Goal: Task Accomplishment & Management: Manage account settings

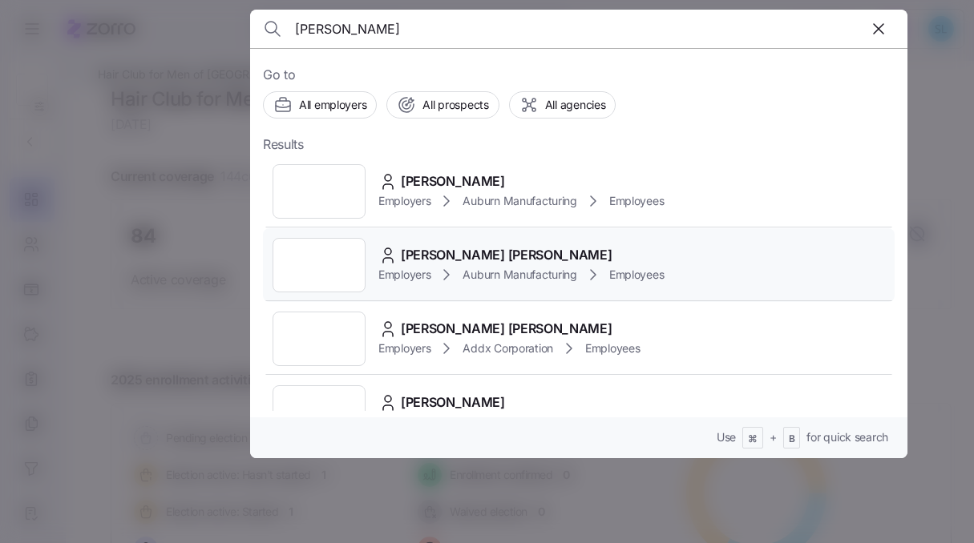
type input "hanes"
click at [472, 257] on span "Connor Hanes" at bounding box center [506, 255] width 211 height 20
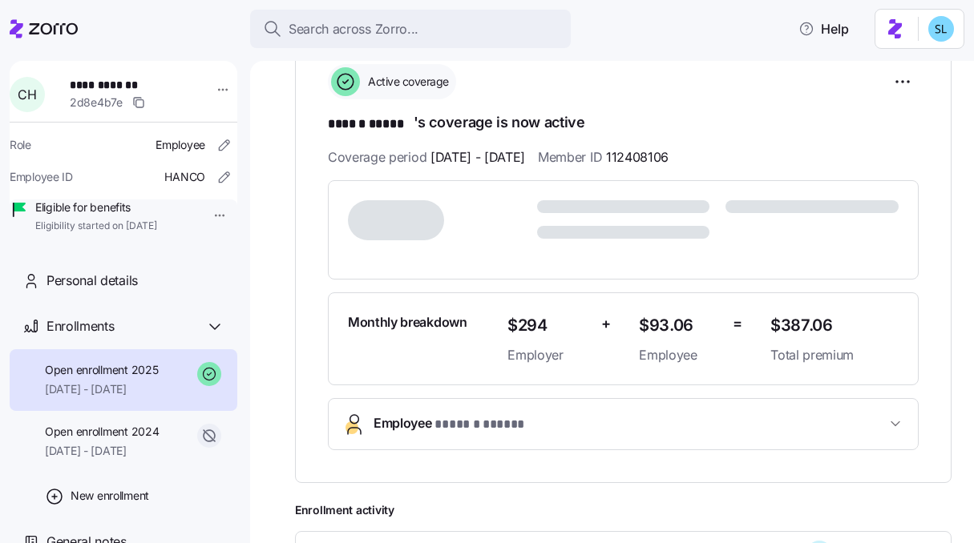
scroll to position [339, 0]
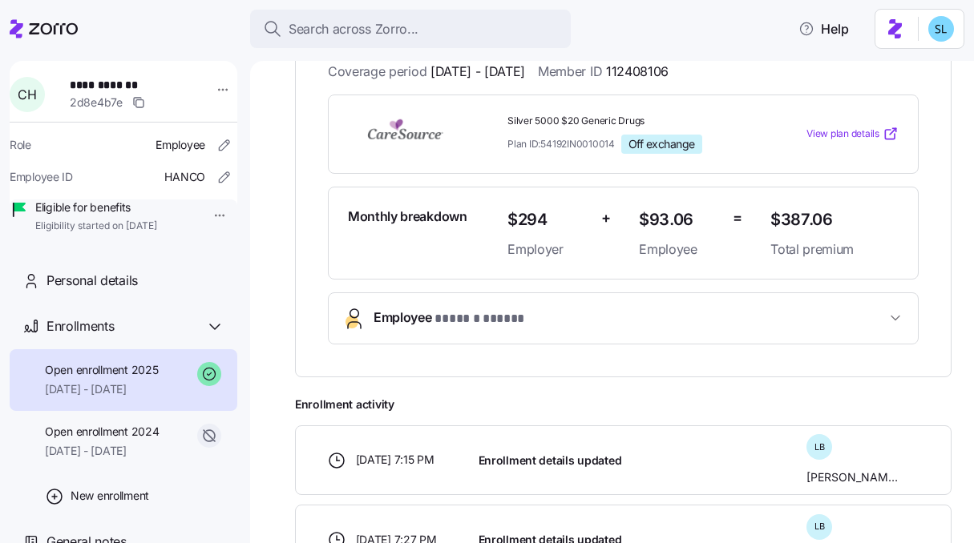
click at [489, 304] on button "Employee * ****** ***** *" at bounding box center [623, 318] width 589 height 50
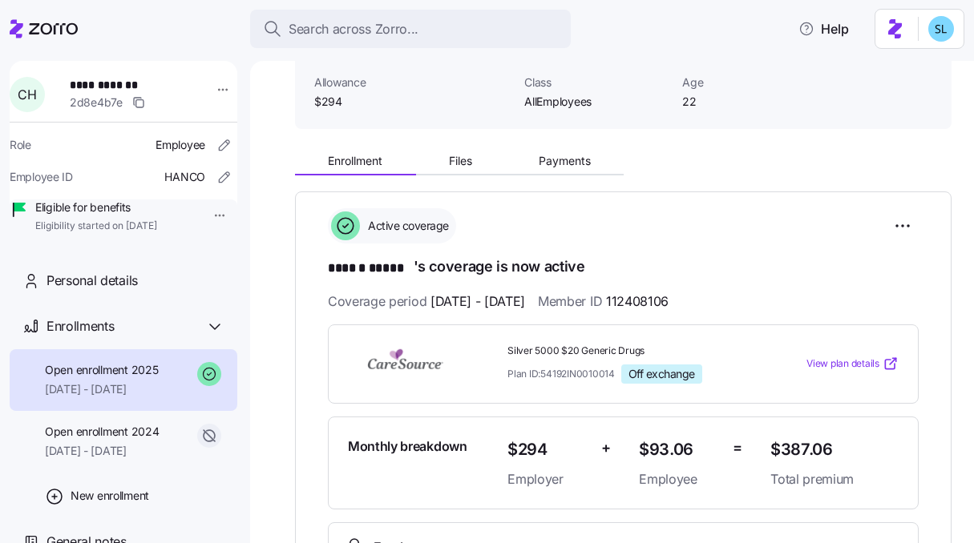
scroll to position [70, 0]
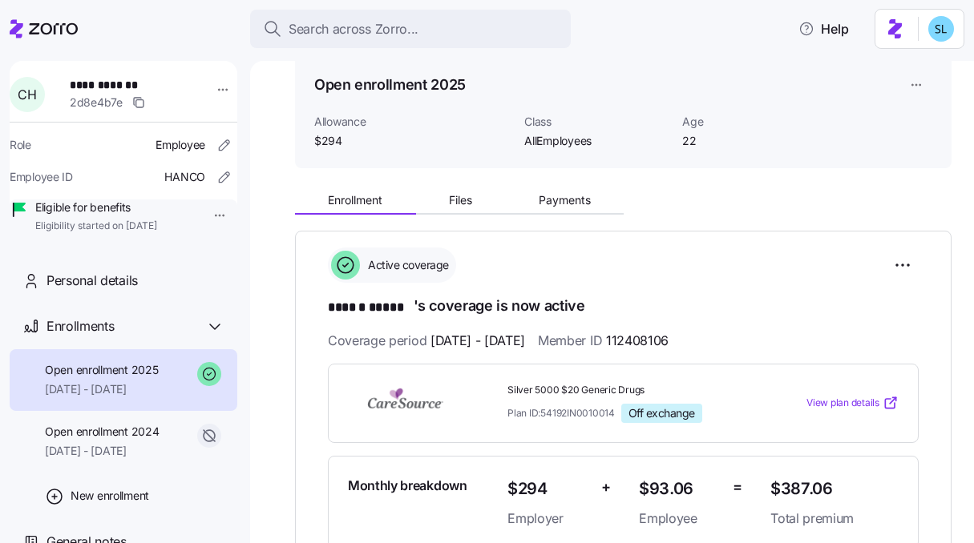
click at [584, 386] on span "Silver 5000 $20 Generic Drugs" at bounding box center [632, 391] width 250 height 14
copy span "Silver 5000 $20 Generic Drugs"
click at [802, 486] on span "$387.06" at bounding box center [834, 489] width 128 height 26
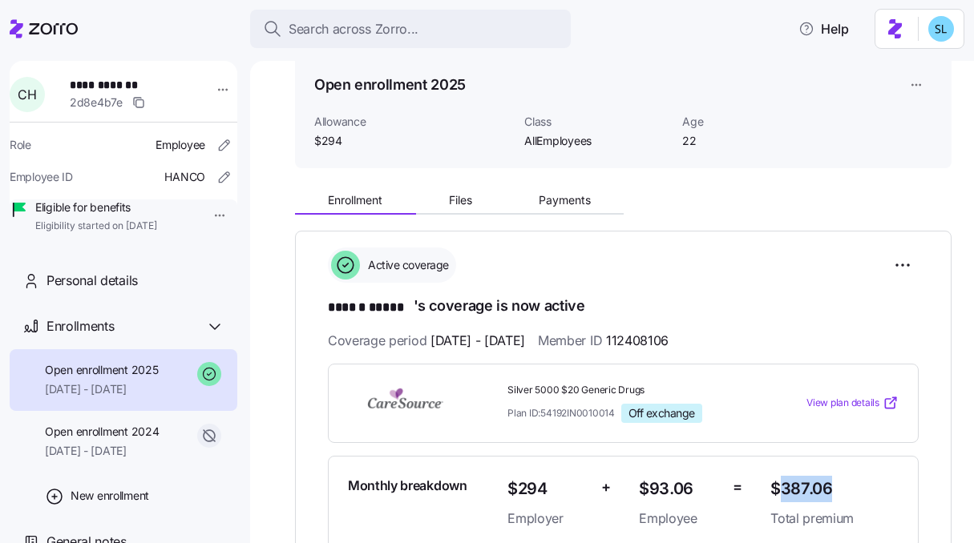
click at [802, 486] on span "$387.06" at bounding box center [834, 489] width 128 height 26
copy span "$387.06"
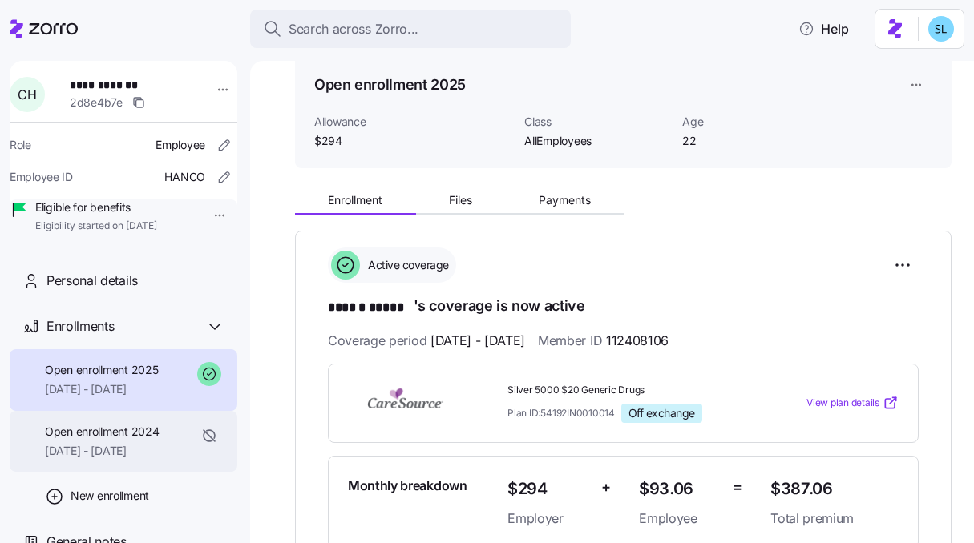
click at [68, 440] on span "Open enrollment 2024" at bounding box center [102, 432] width 114 height 16
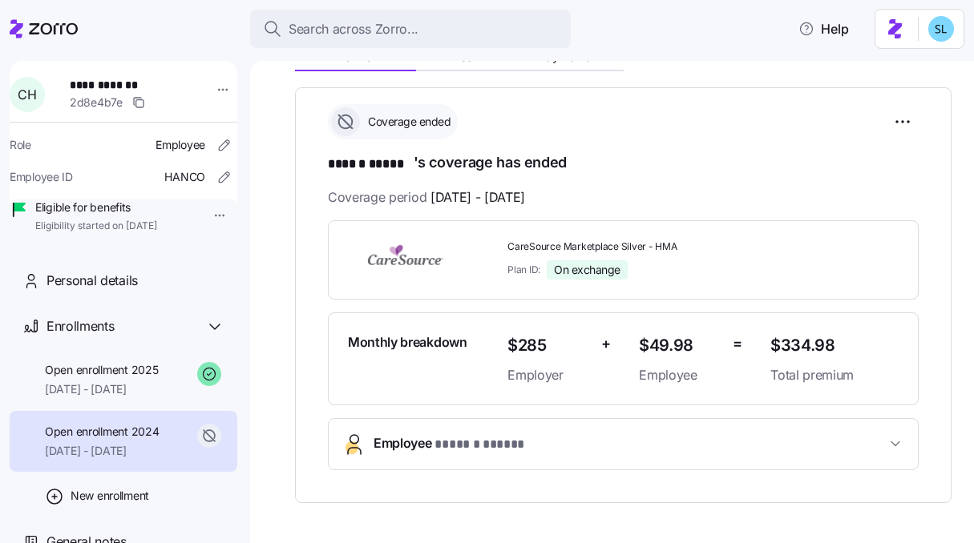
scroll to position [77, 0]
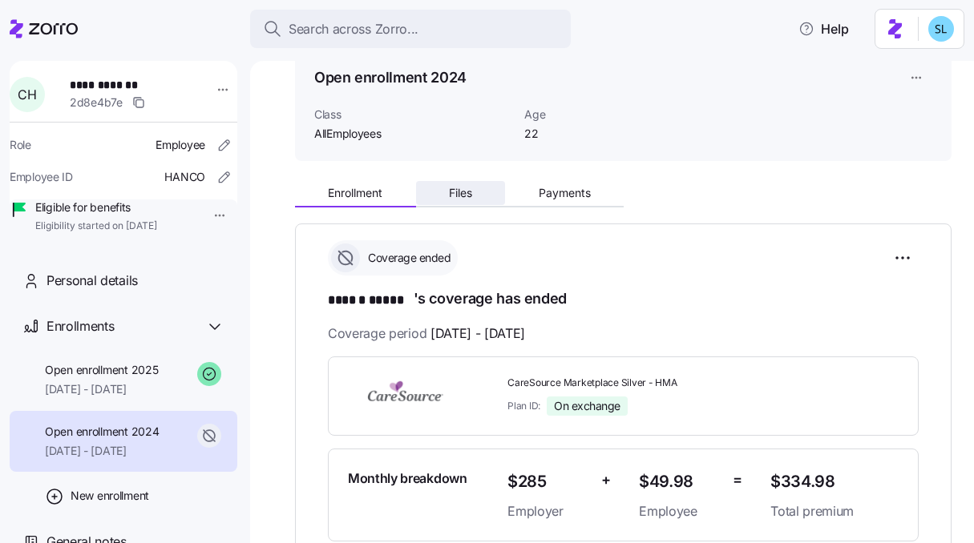
click at [487, 204] on button "Files" at bounding box center [461, 193] width 90 height 24
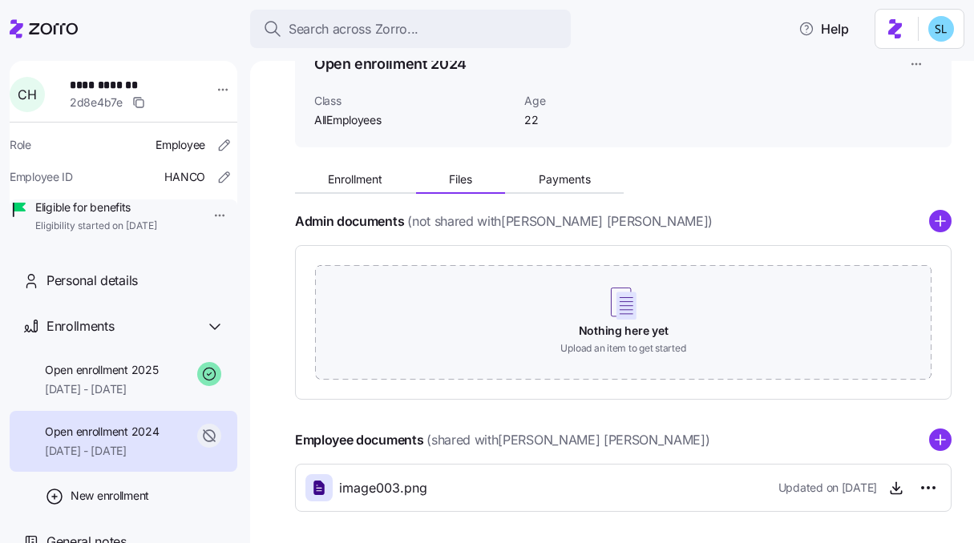
scroll to position [156, 0]
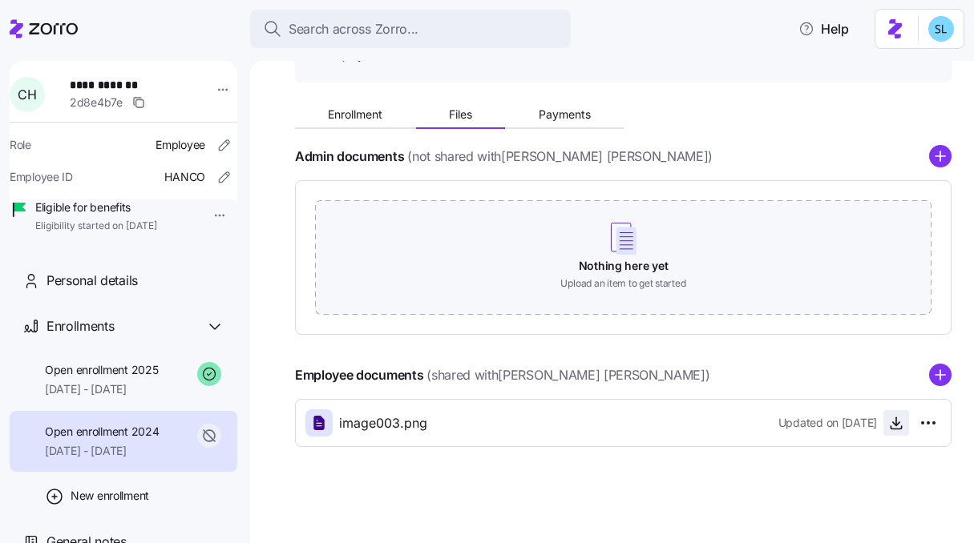
click at [888, 428] on icon "button" at bounding box center [896, 423] width 16 height 16
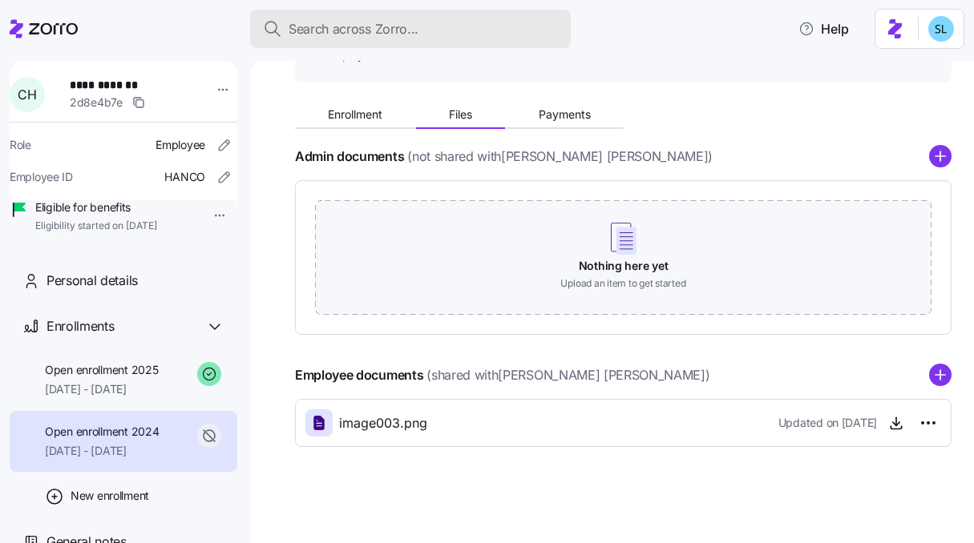
click at [313, 17] on button "Search across Zorro..." at bounding box center [410, 29] width 321 height 38
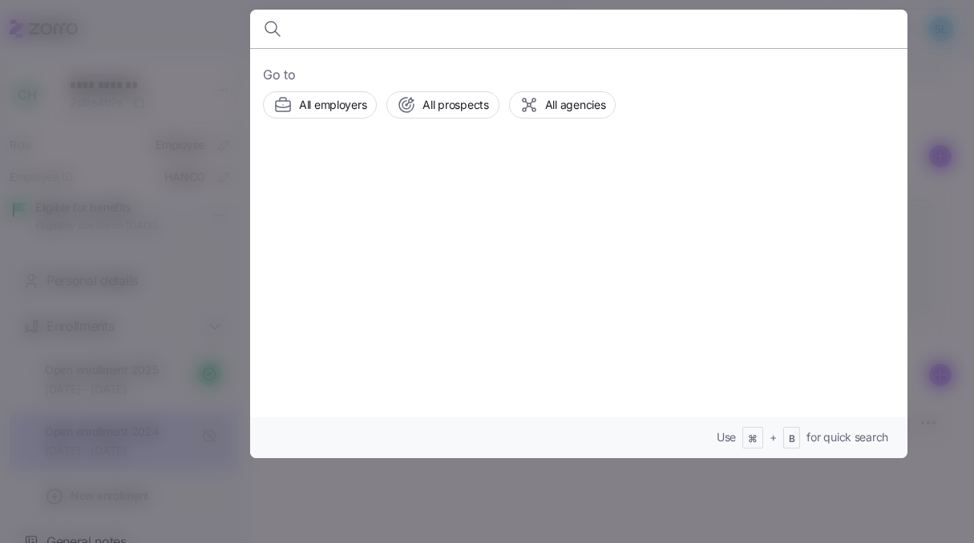
click at [926, 99] on div at bounding box center [487, 271] width 974 height 543
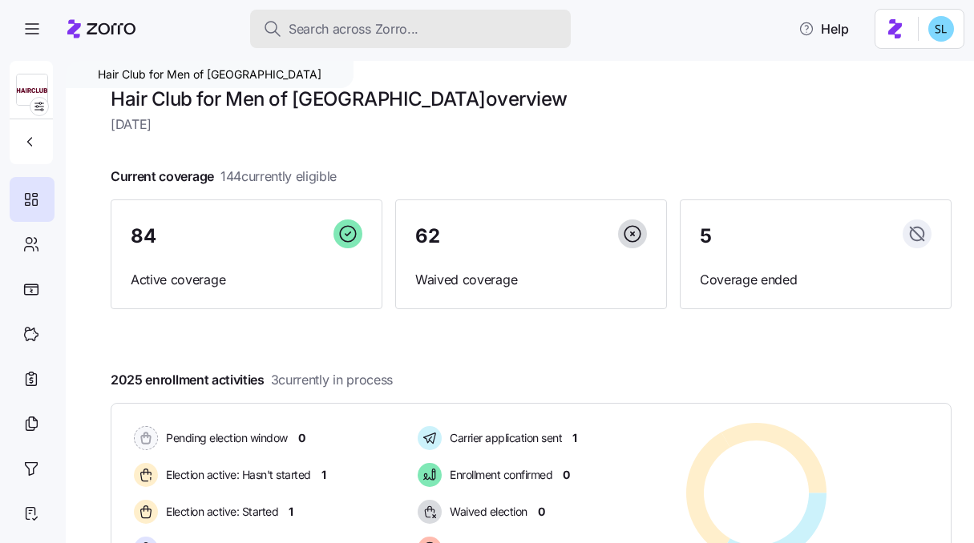
click at [409, 44] on button "Search across Zorro..." at bounding box center [410, 29] width 321 height 38
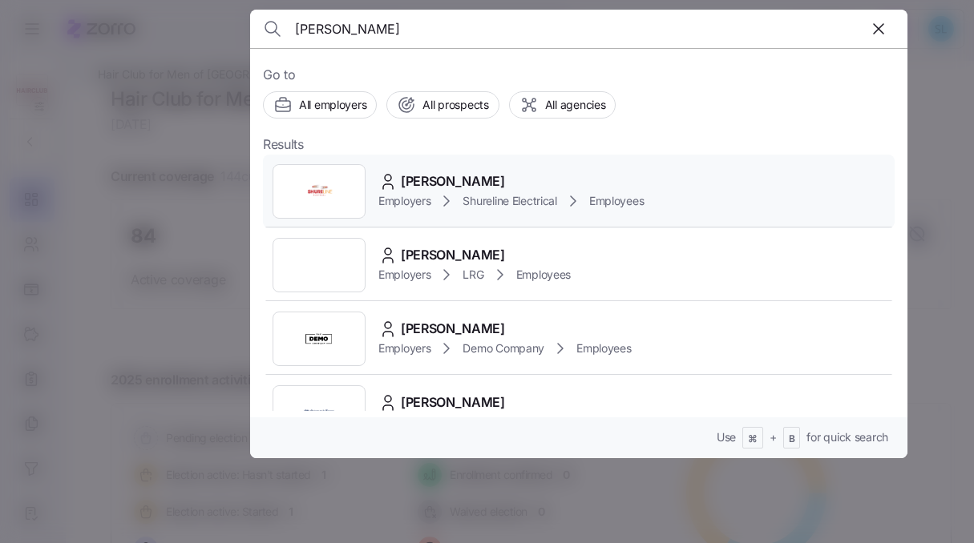
type input "paul fa"
click at [495, 168] on div "Paul Fahey Employers Shureline Electrical Employees" at bounding box center [579, 192] width 632 height 74
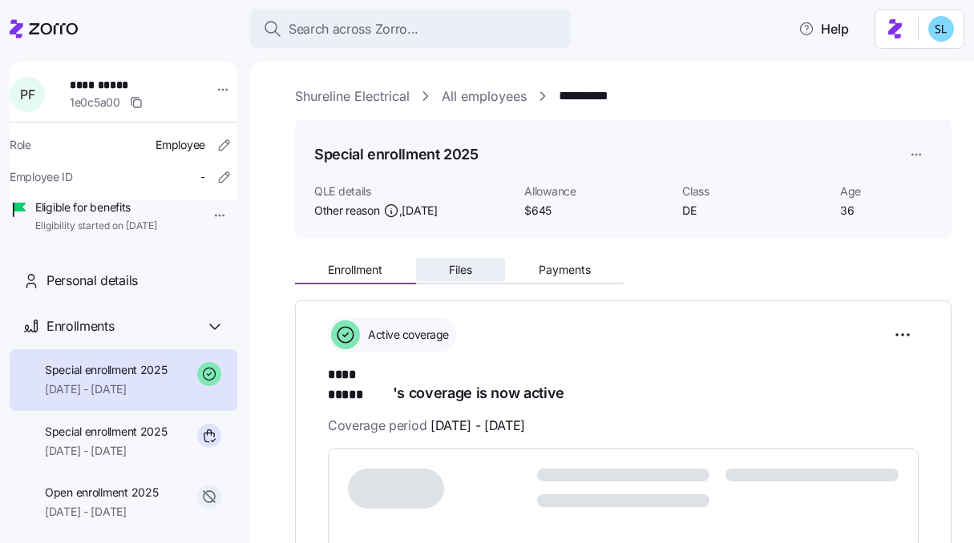
click at [493, 274] on button "Files" at bounding box center [461, 270] width 90 height 24
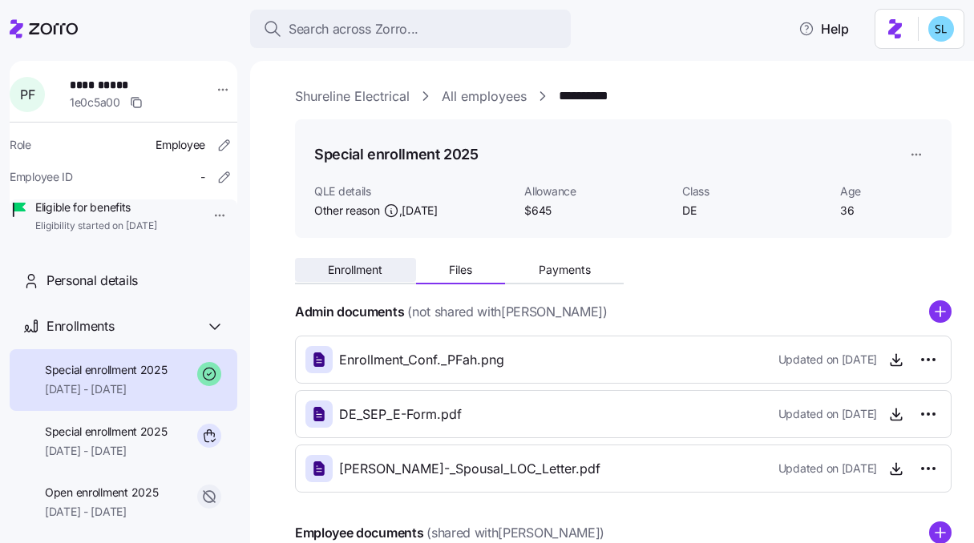
click at [372, 281] on button "Enrollment" at bounding box center [355, 270] width 121 height 24
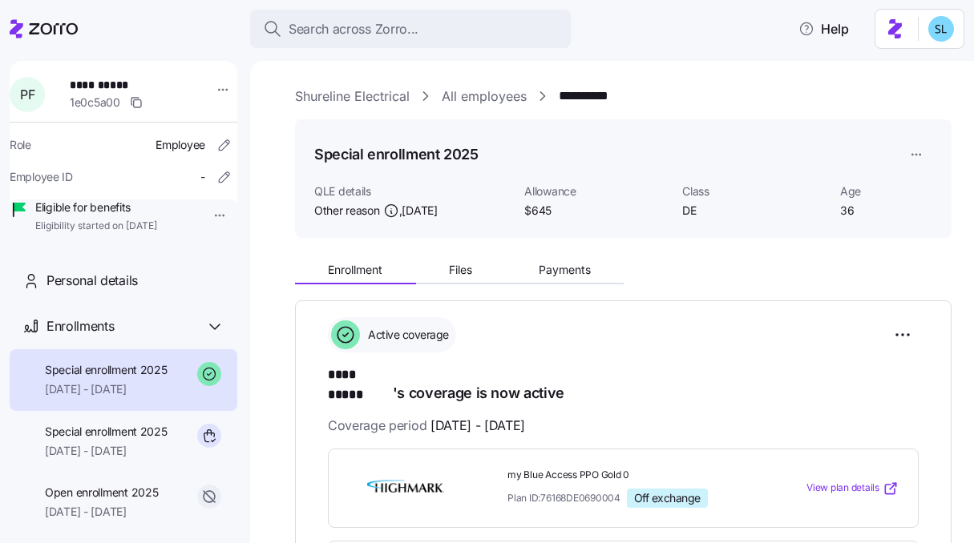
scroll to position [313, 0]
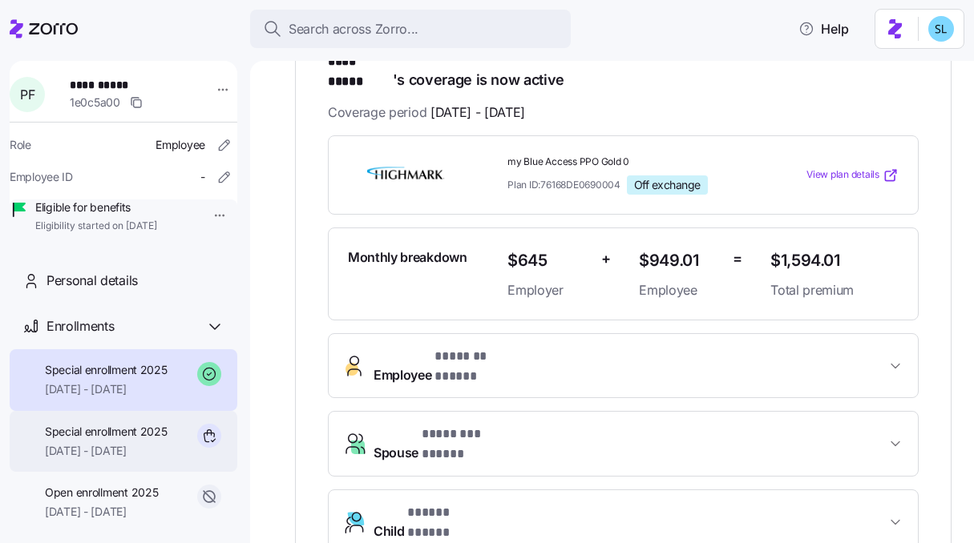
click at [135, 440] on span "Special enrollment 2025" at bounding box center [106, 432] width 123 height 16
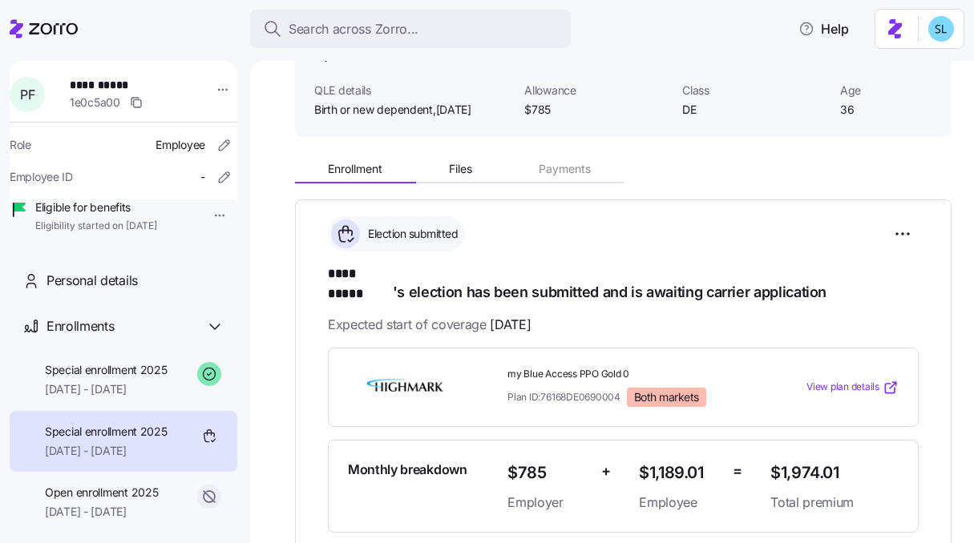
scroll to position [174, 0]
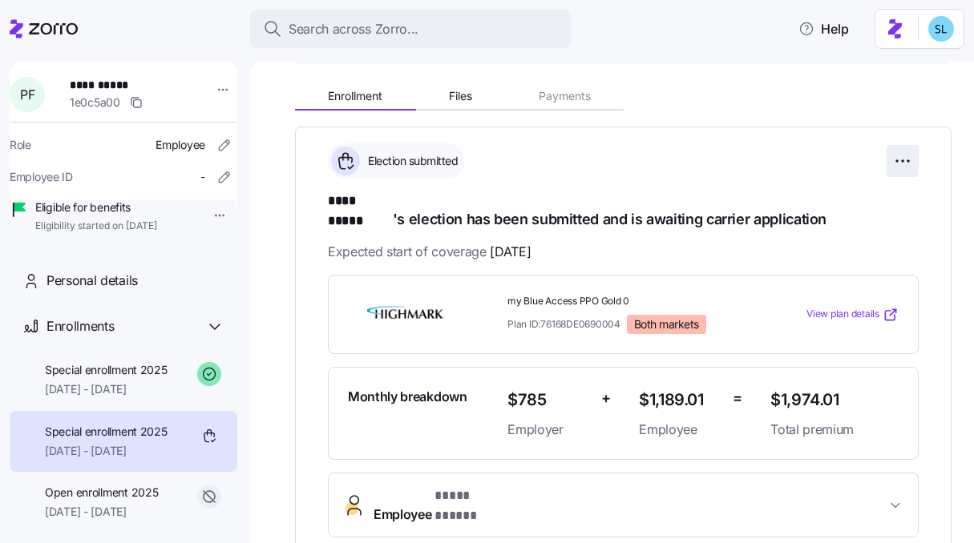
click at [885, 168] on html "**********" at bounding box center [487, 267] width 974 height 534
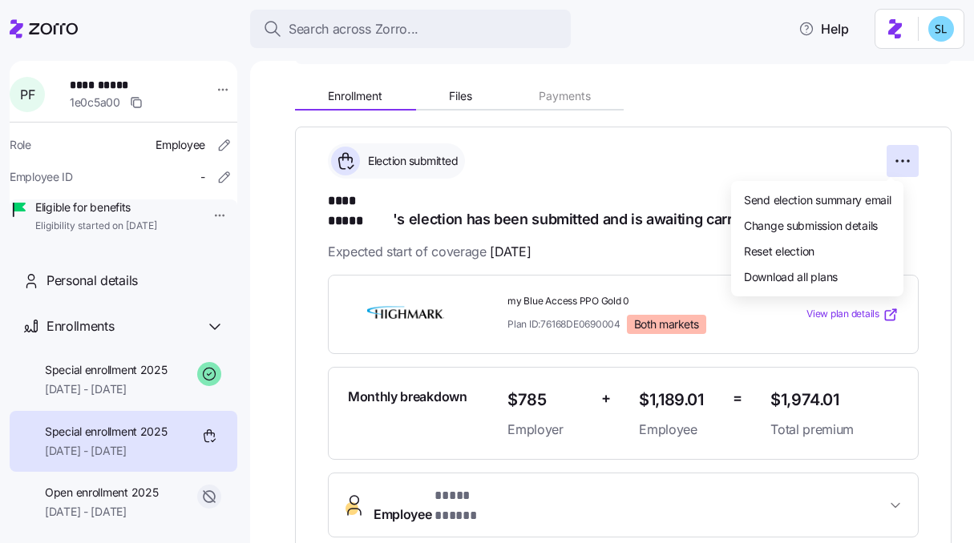
click at [827, 400] on html "**********" at bounding box center [487, 267] width 974 height 534
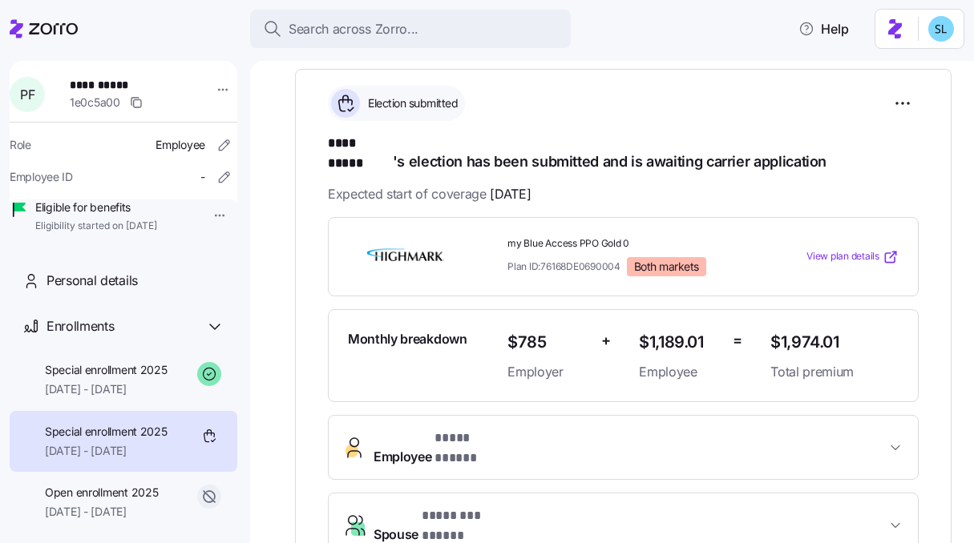
scroll to position [224, 0]
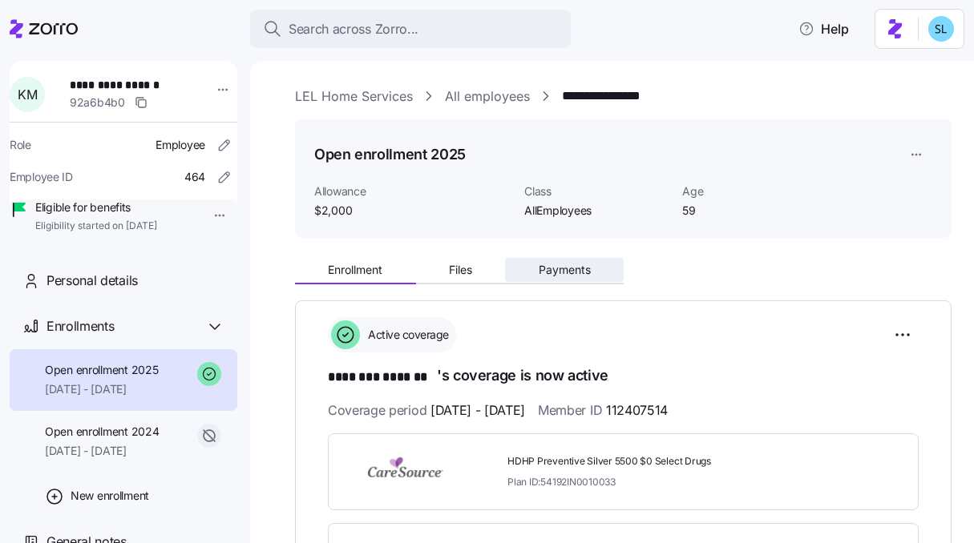
click at [563, 265] on span "Payments" at bounding box center [565, 270] width 52 height 11
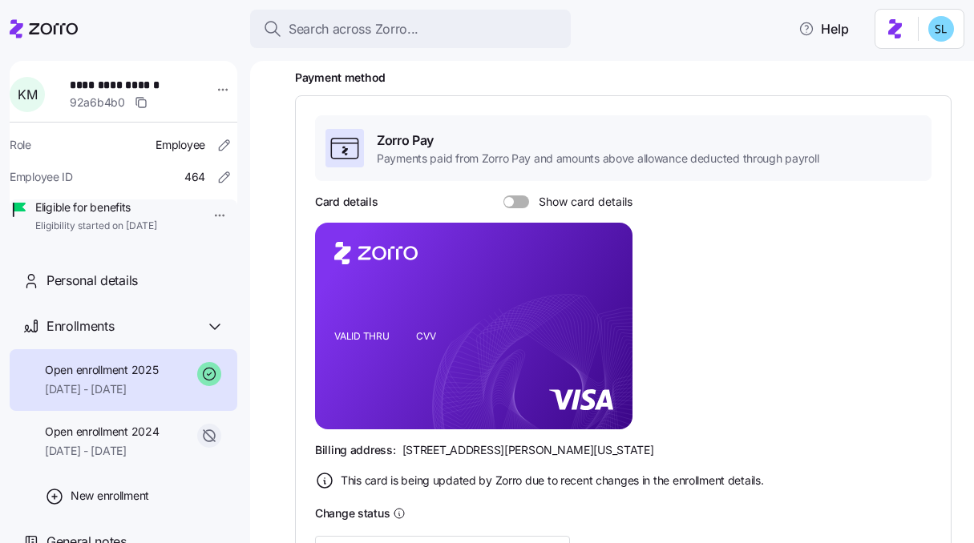
scroll to position [354, 0]
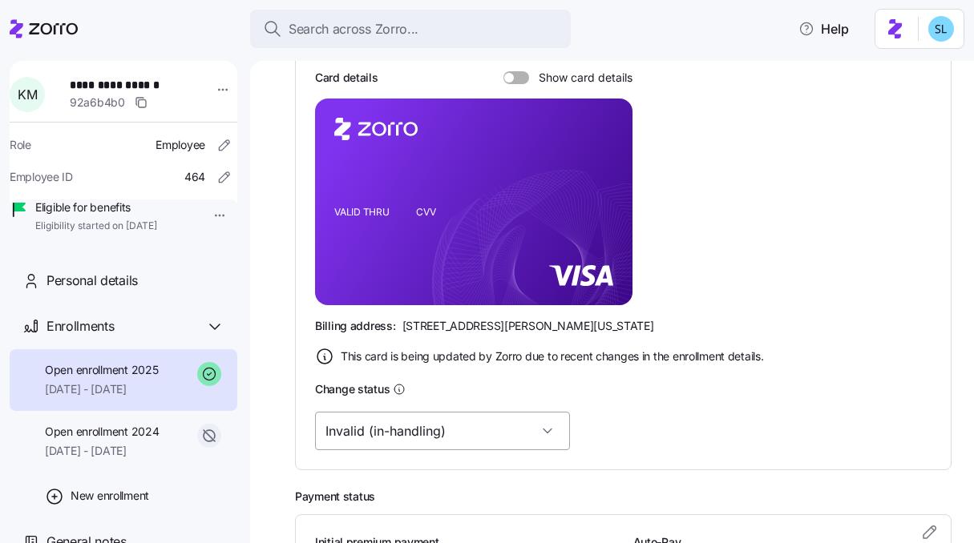
click at [423, 434] on input "Invalid (in-handling)" at bounding box center [442, 431] width 255 height 38
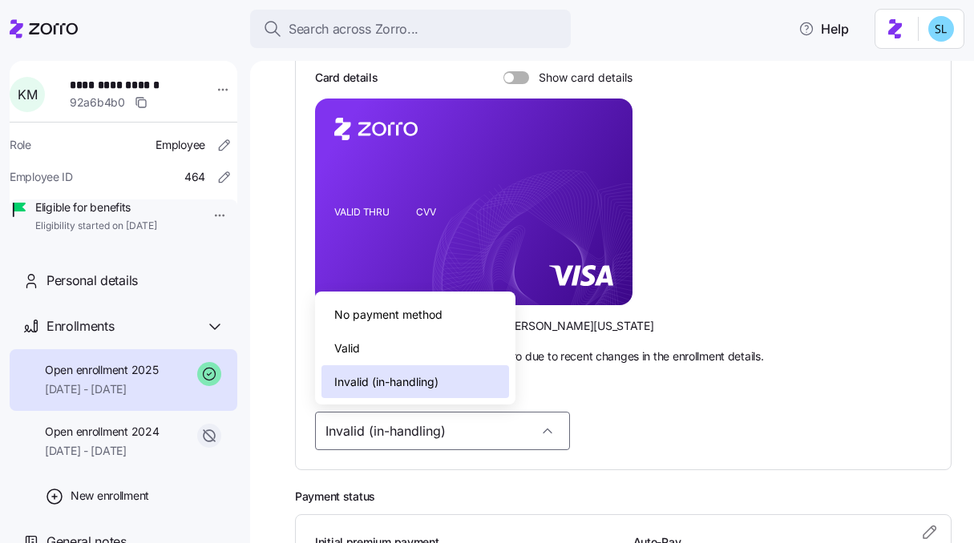
click at [414, 348] on div "Valid" at bounding box center [415, 349] width 188 height 34
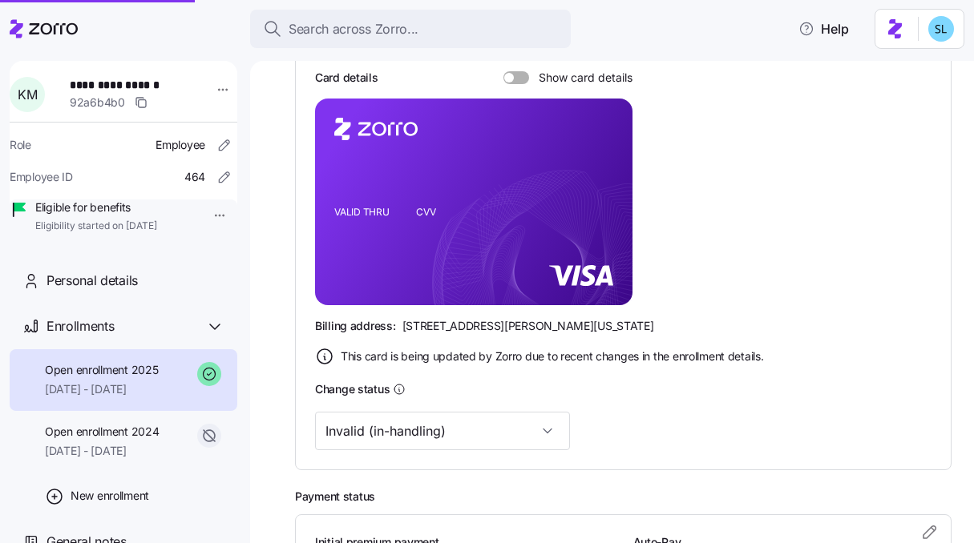
type input "Valid"
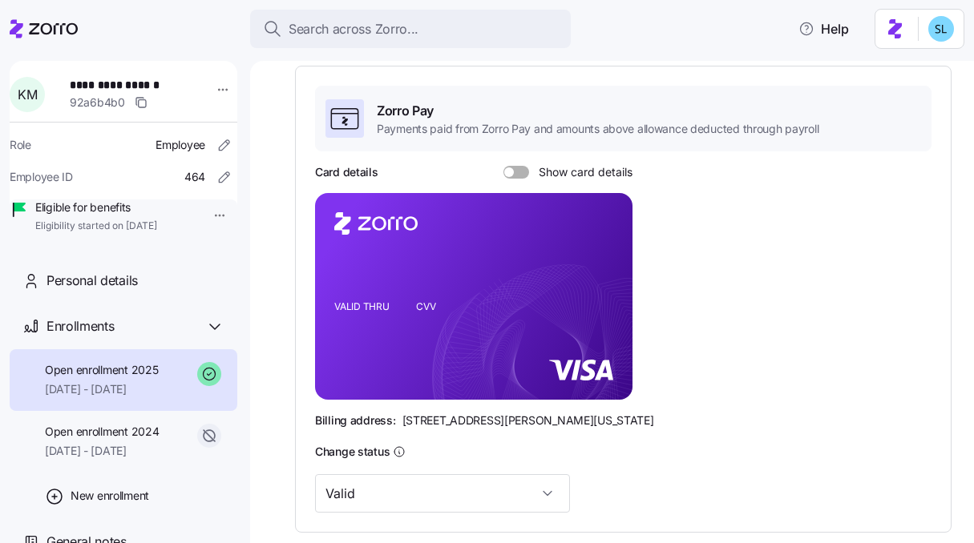
scroll to position [0, 0]
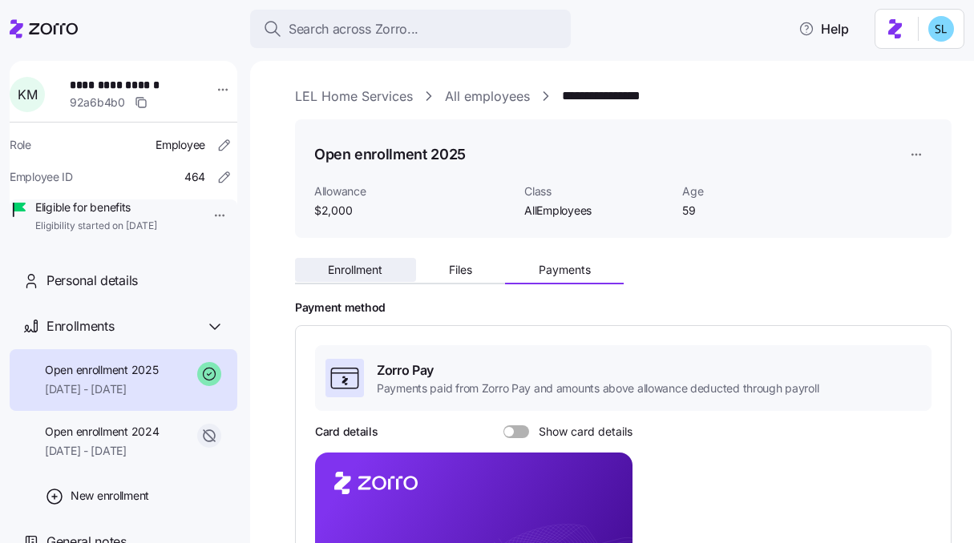
click at [346, 276] on span "Enrollment" at bounding box center [355, 270] width 55 height 11
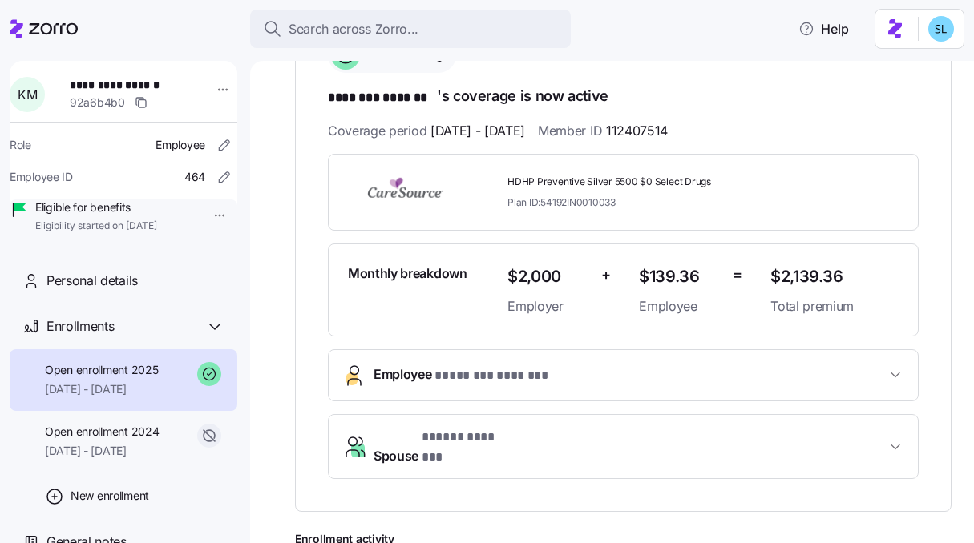
scroll to position [59, 0]
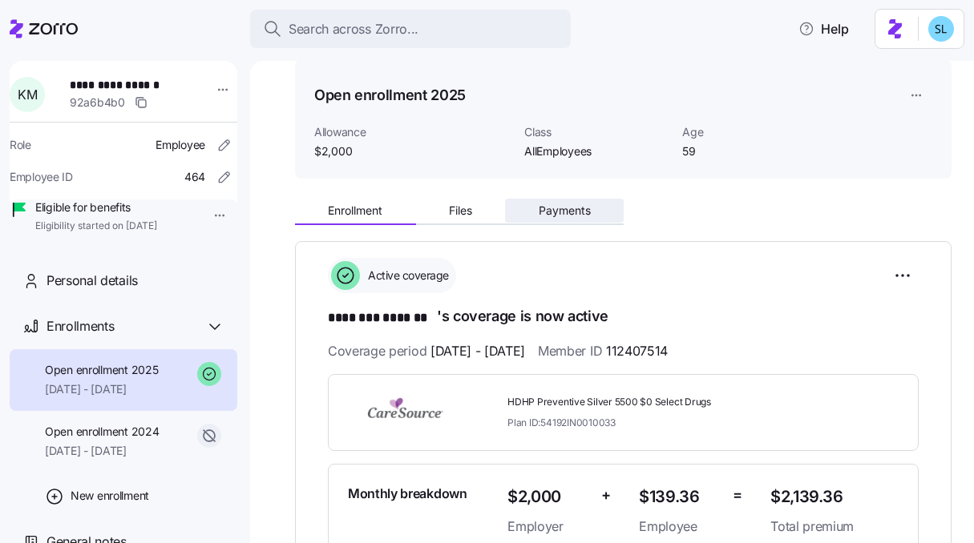
click at [575, 211] on span "Payments" at bounding box center [565, 210] width 52 height 11
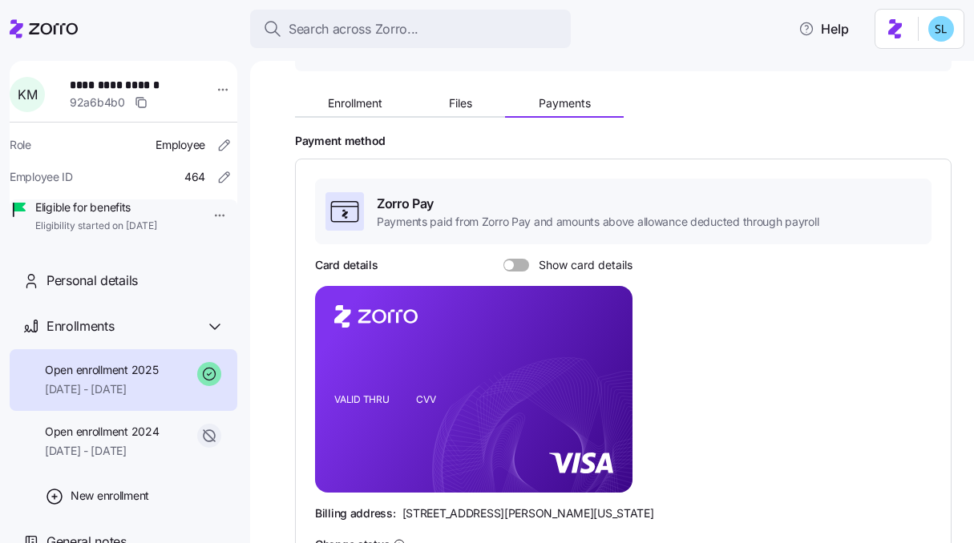
scroll to position [483, 0]
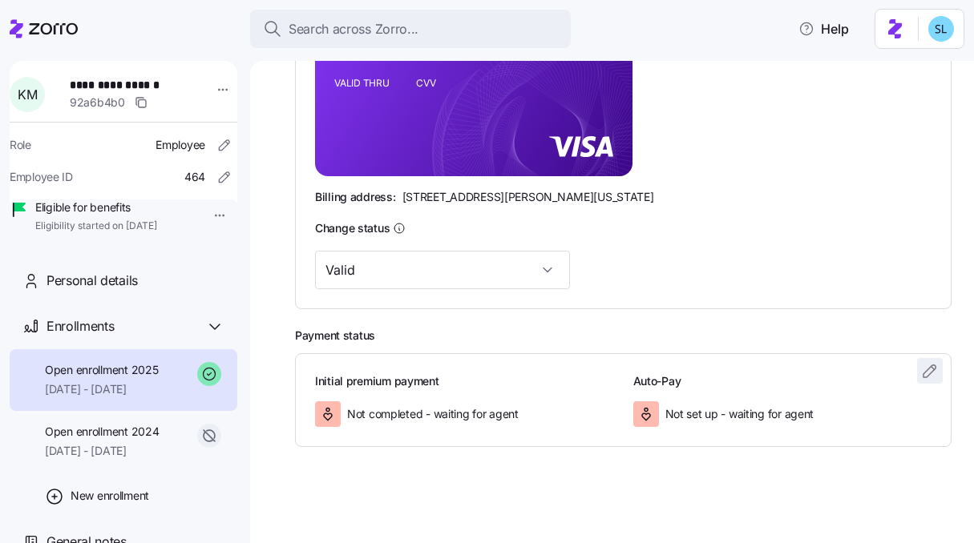
click at [920, 376] on icon "button" at bounding box center [929, 371] width 19 height 19
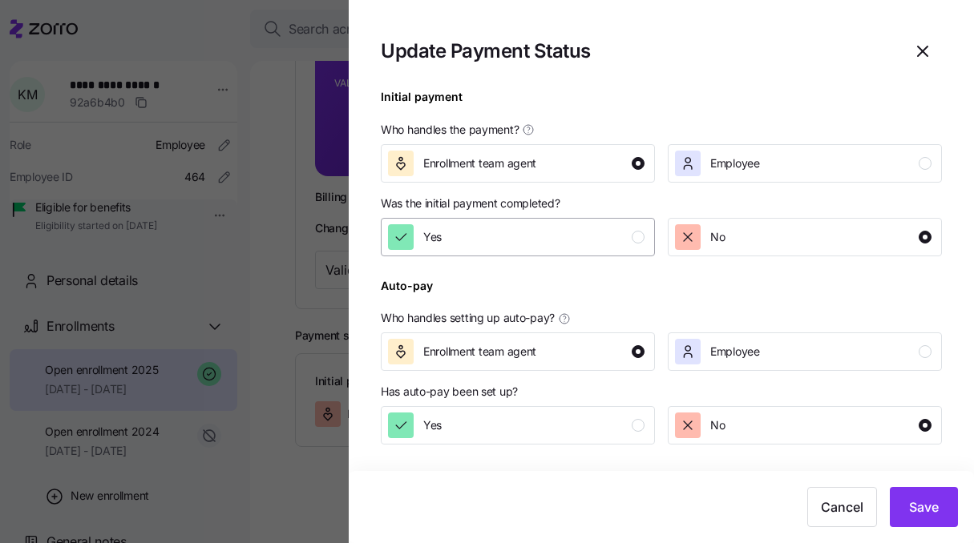
click at [538, 243] on div "Yes" at bounding box center [516, 237] width 257 height 26
click at [927, 500] on span "Save" at bounding box center [924, 507] width 30 height 19
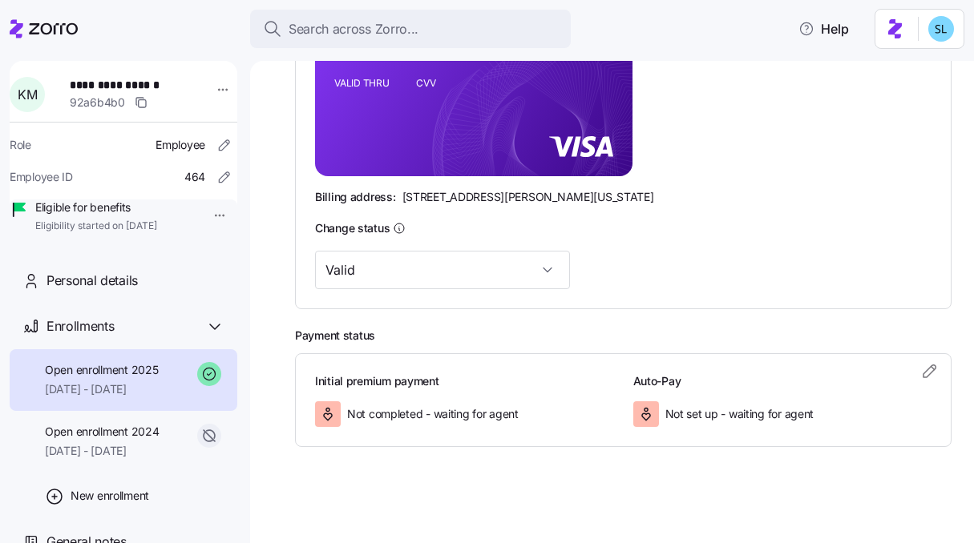
scroll to position [0, 0]
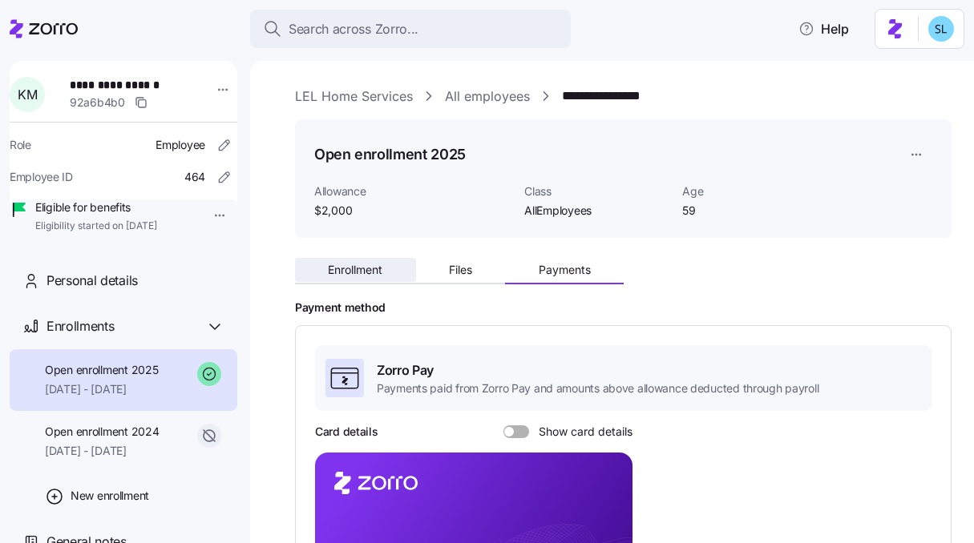
click at [374, 277] on button "Enrollment" at bounding box center [355, 270] width 121 height 24
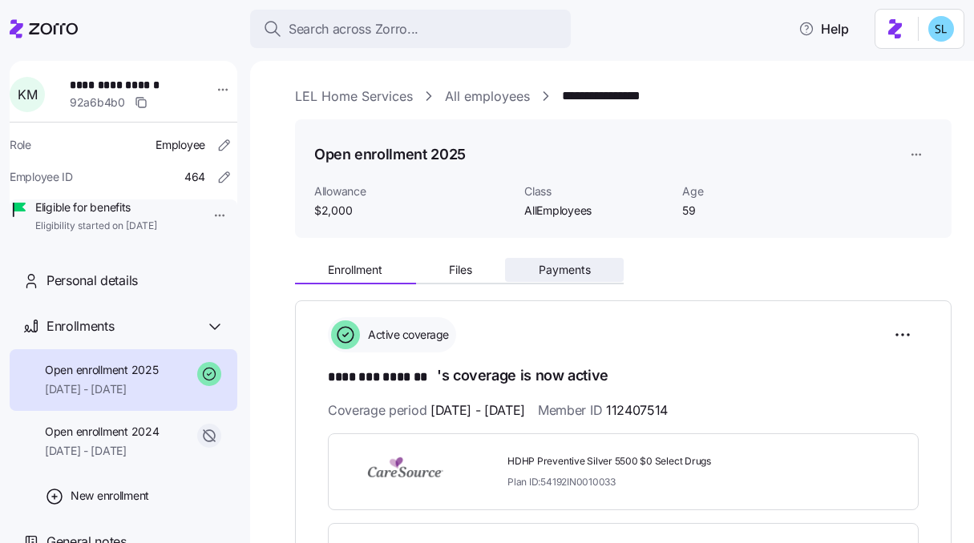
click at [561, 281] on button "Payments" at bounding box center [564, 270] width 119 height 24
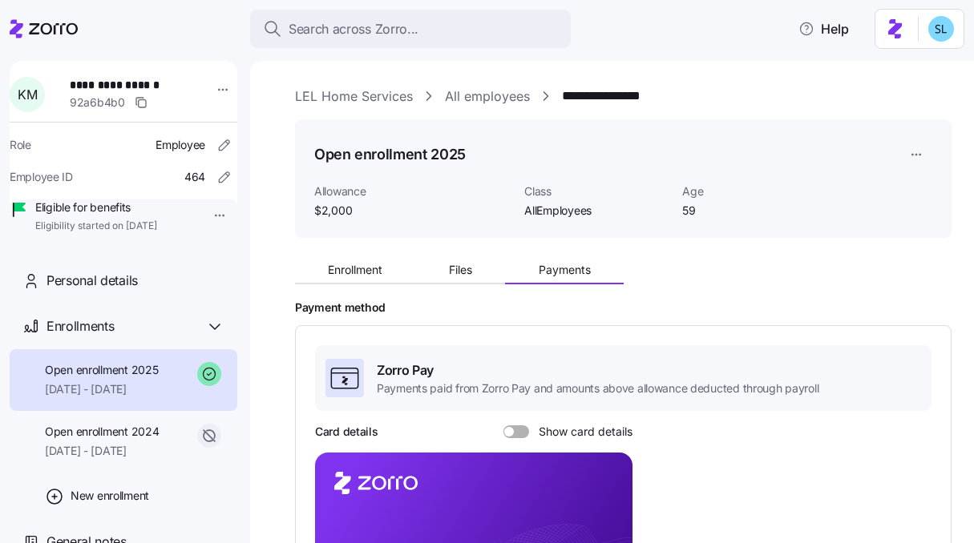
scroll to position [483, 0]
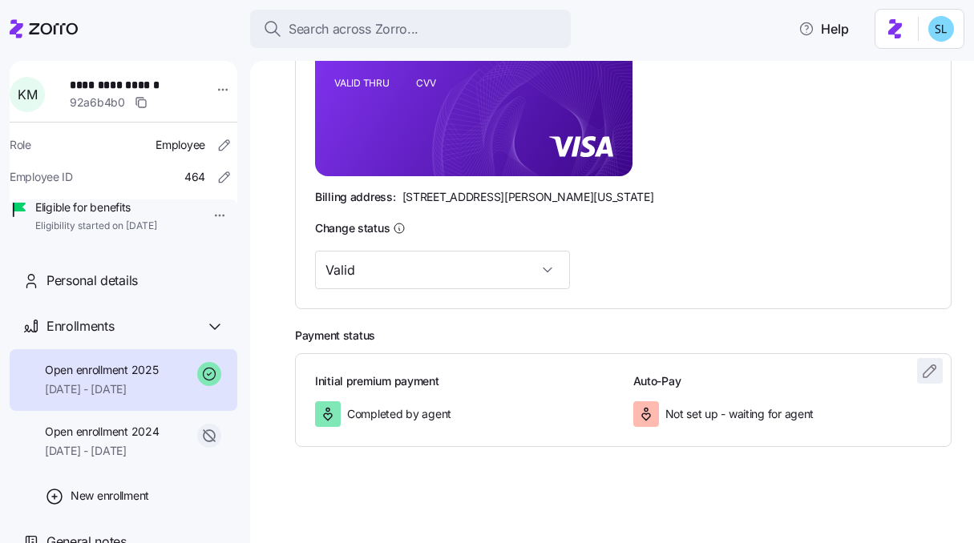
click at [922, 374] on icon "button" at bounding box center [929, 371] width 19 height 19
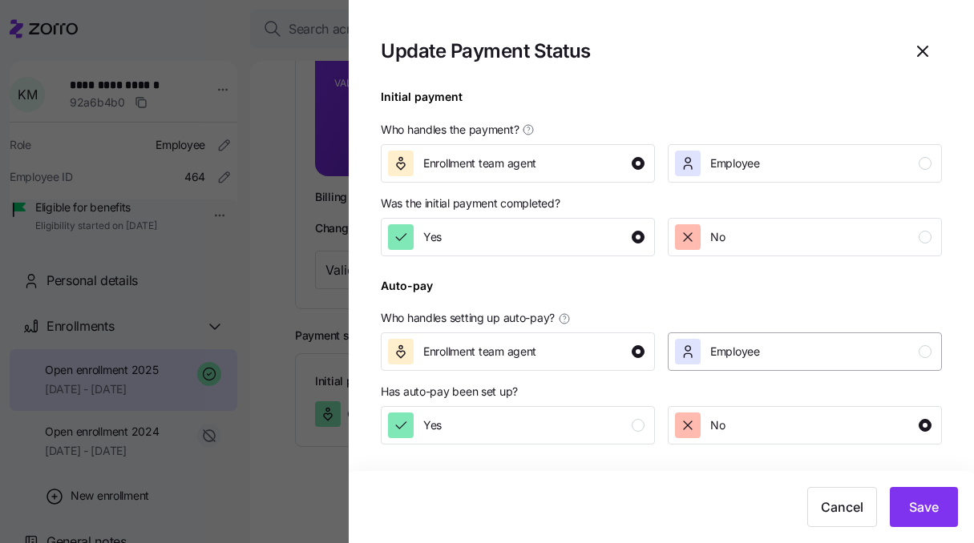
click at [761, 367] on button "Employee" at bounding box center [805, 352] width 274 height 38
click at [913, 506] on span "Save" at bounding box center [924, 507] width 30 height 19
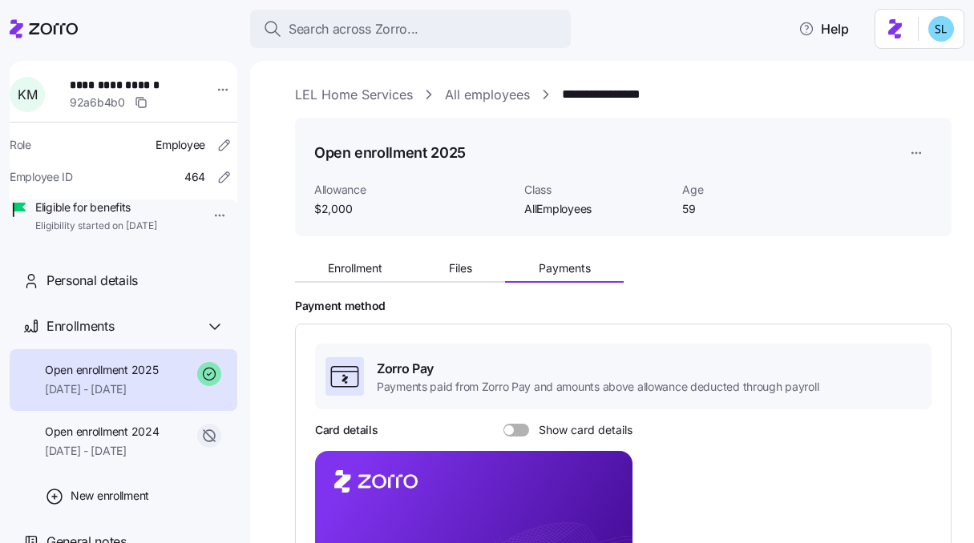
scroll to position [0, 0]
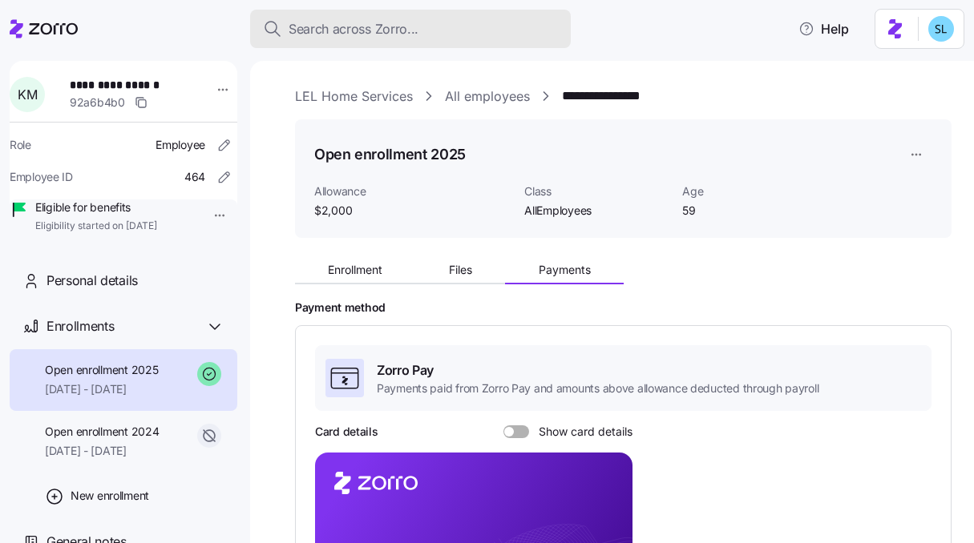
click at [381, 39] on button "Search across Zorro..." at bounding box center [410, 29] width 321 height 38
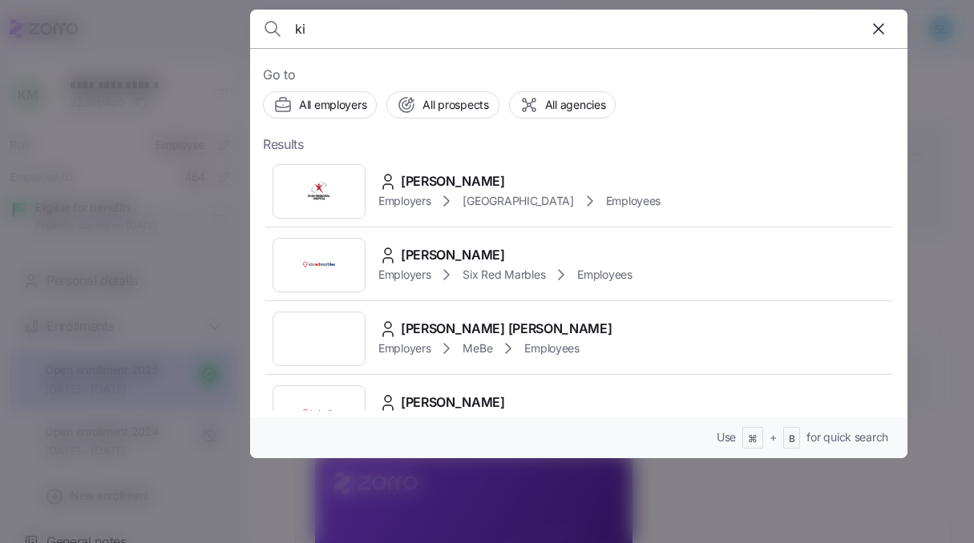
type input "k"
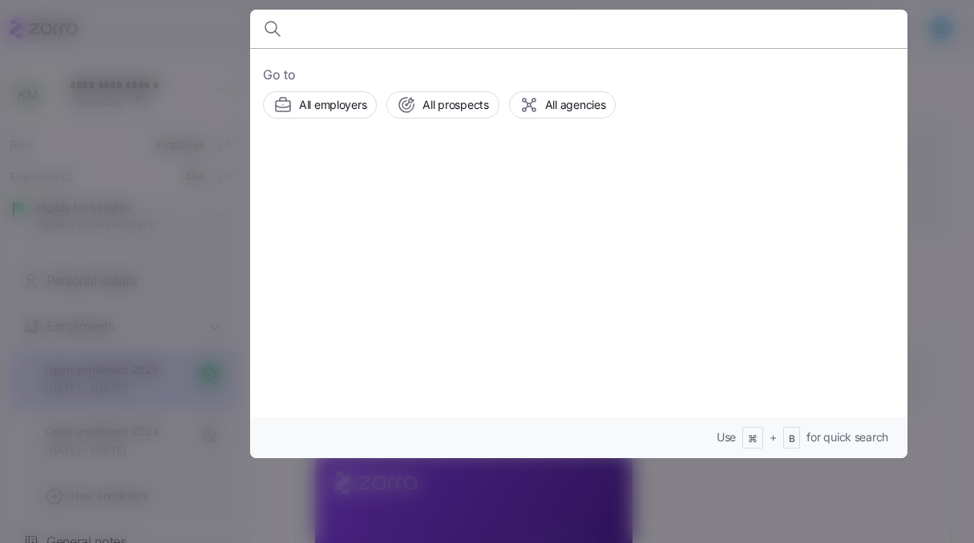
click at [923, 163] on div at bounding box center [487, 271] width 974 height 543
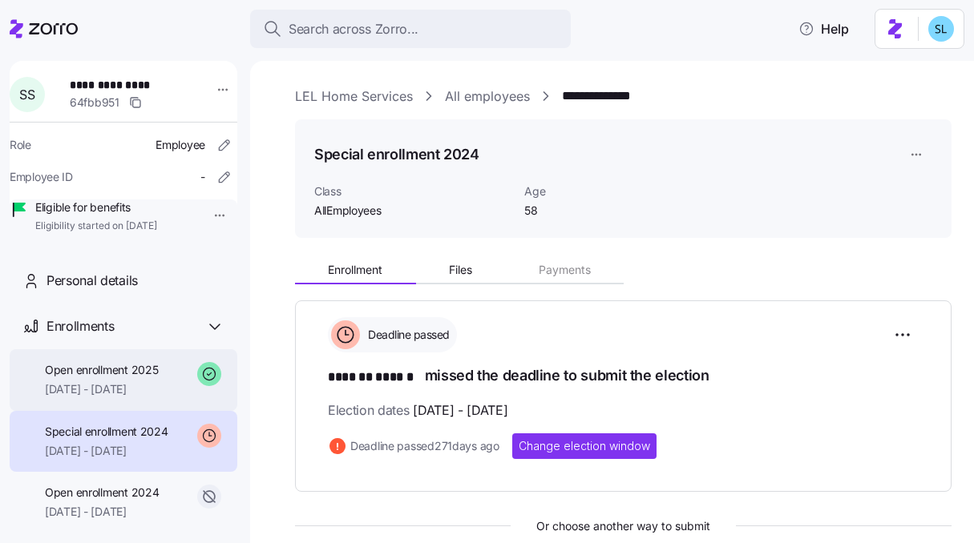
click at [115, 398] on span "[DATE] - [DATE]" at bounding box center [101, 390] width 113 height 16
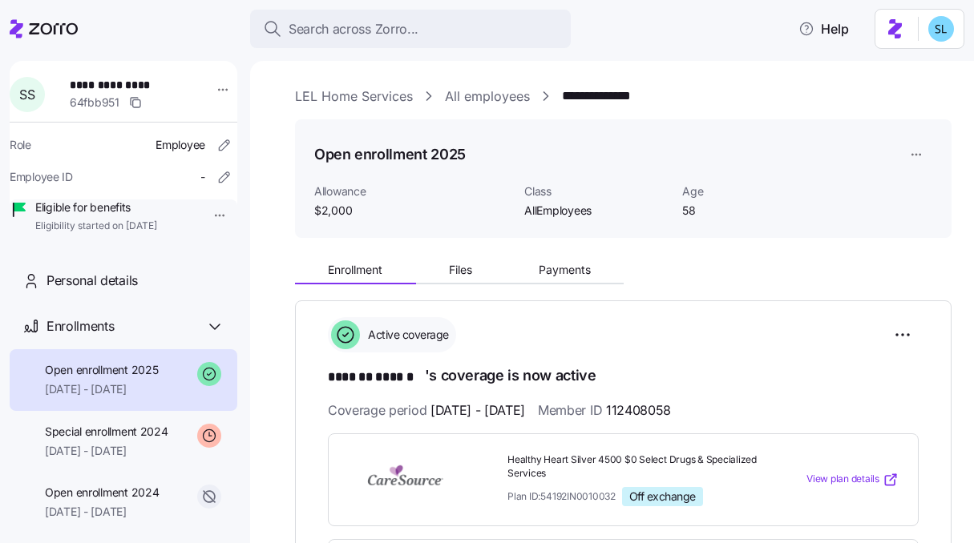
click at [535, 283] on div "Enrollment Files Payments" at bounding box center [459, 273] width 329 height 24
click at [535, 271] on button "Payments" at bounding box center [564, 270] width 119 height 24
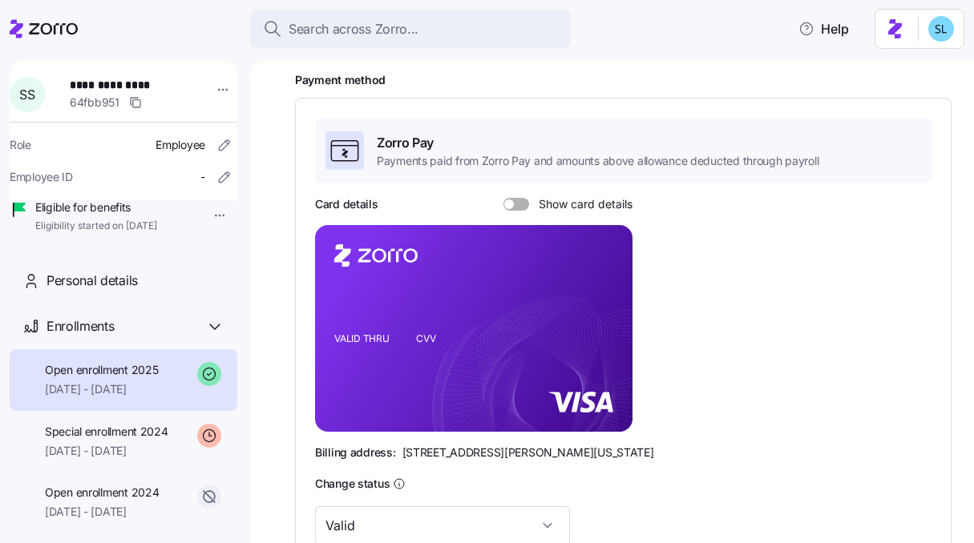
scroll to position [483, 0]
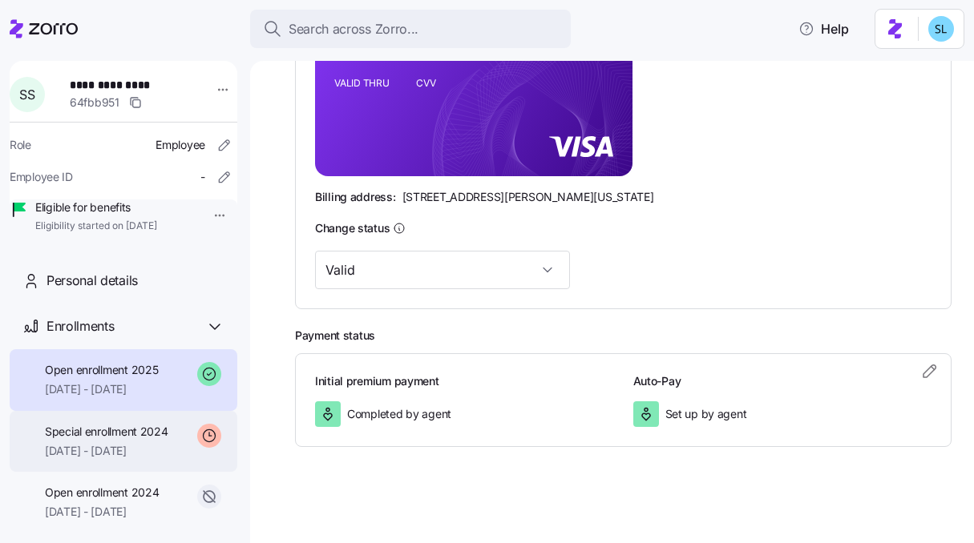
click at [138, 459] on span "[DATE] - [DATE]" at bounding box center [106, 451] width 123 height 16
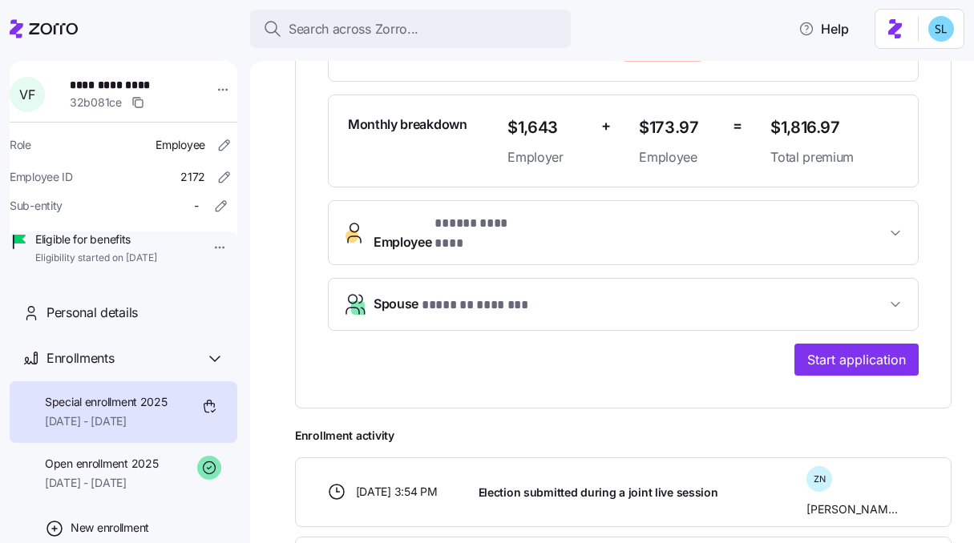
scroll to position [476, 0]
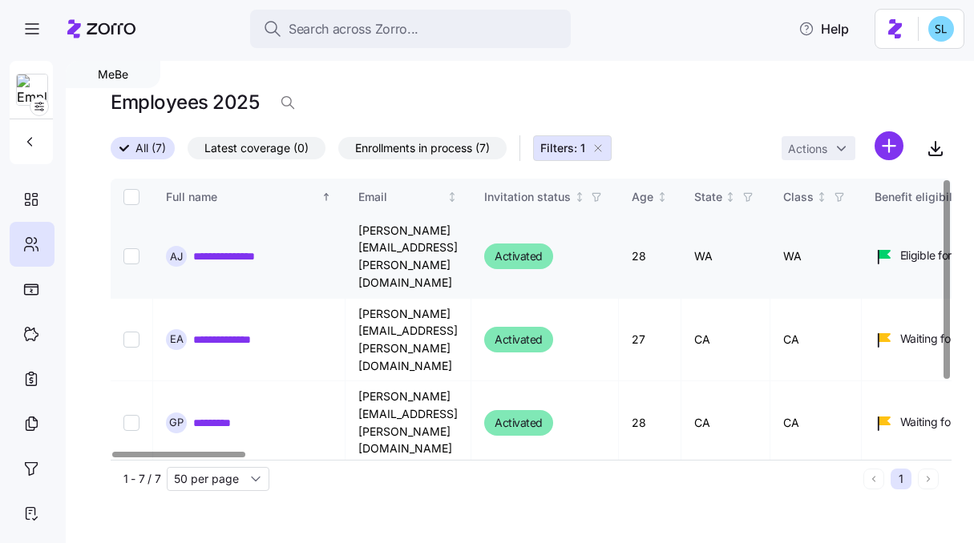
click at [263, 248] on link "**********" at bounding box center [238, 256] width 91 height 16
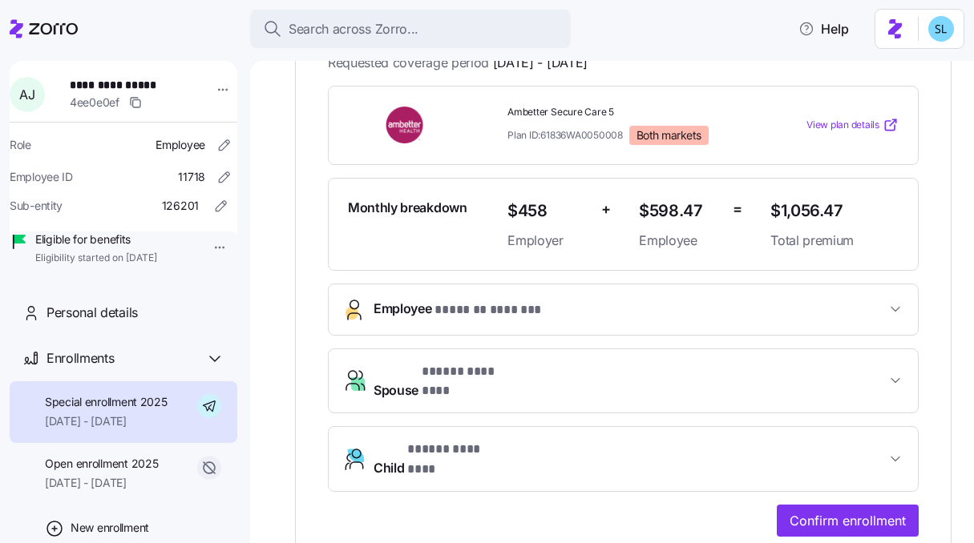
scroll to position [374, 0]
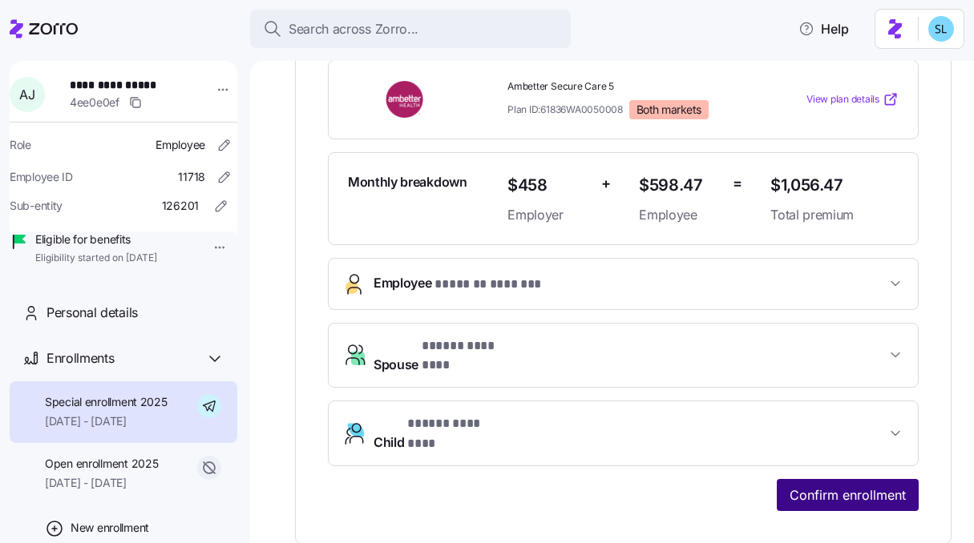
click at [834, 482] on button "Confirm enrollment" at bounding box center [848, 495] width 142 height 32
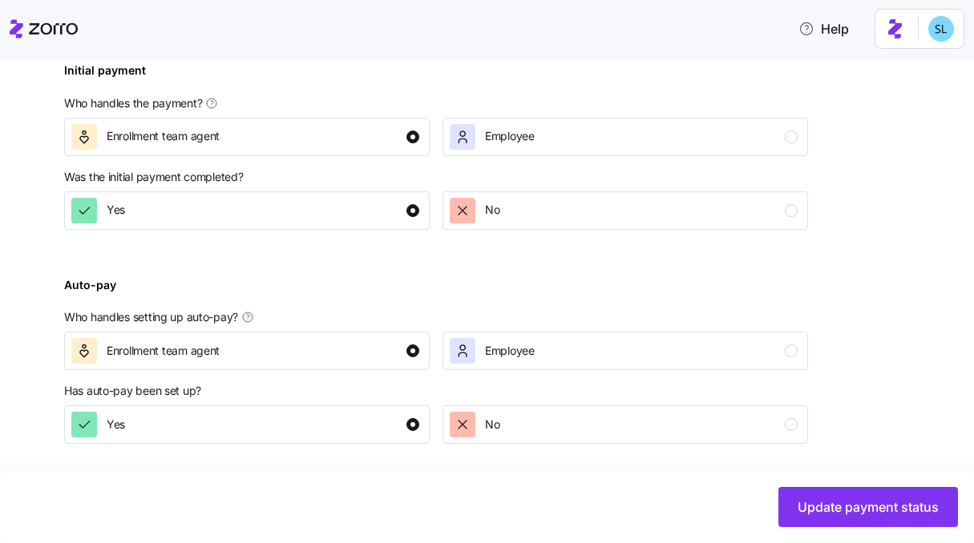
scroll to position [645, 0]
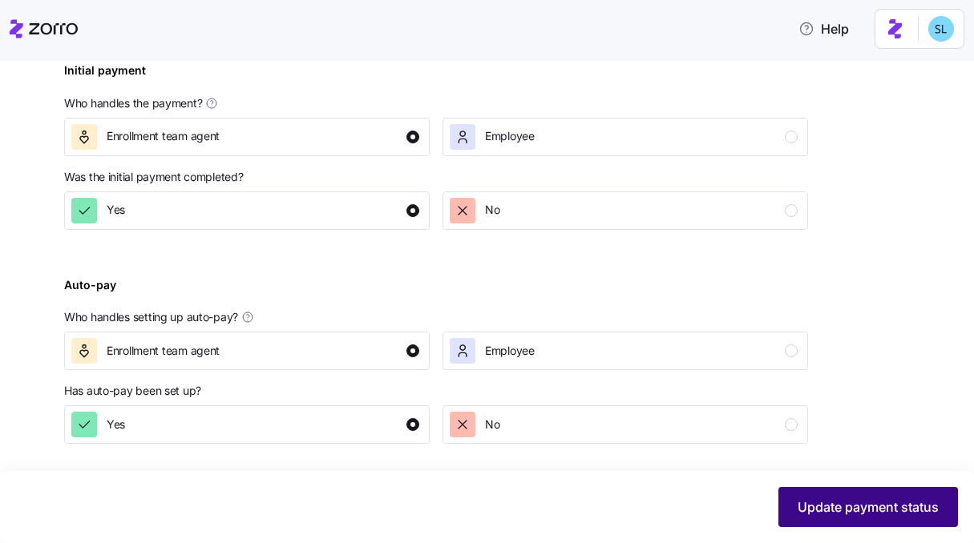
click at [867, 512] on span "Update payment status" at bounding box center [868, 507] width 141 height 19
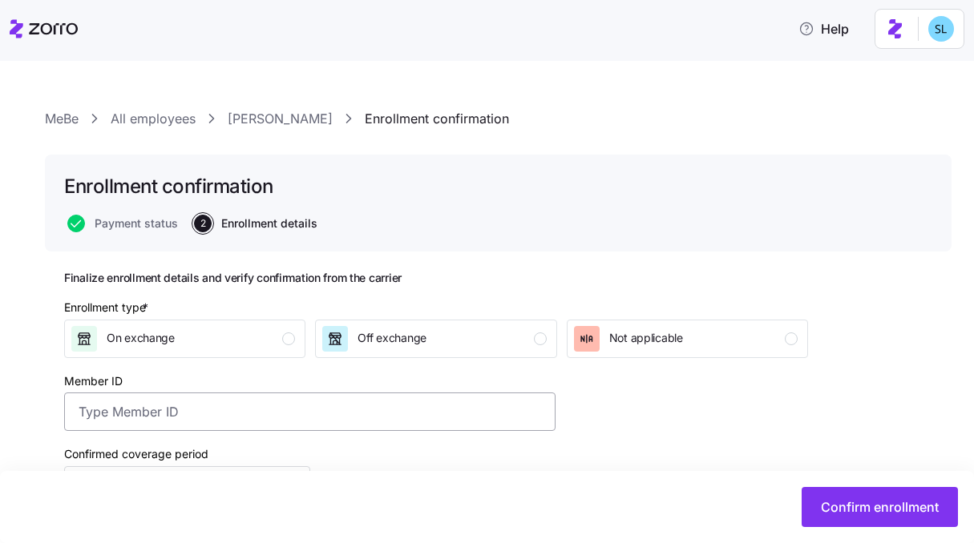
scroll to position [291, 0]
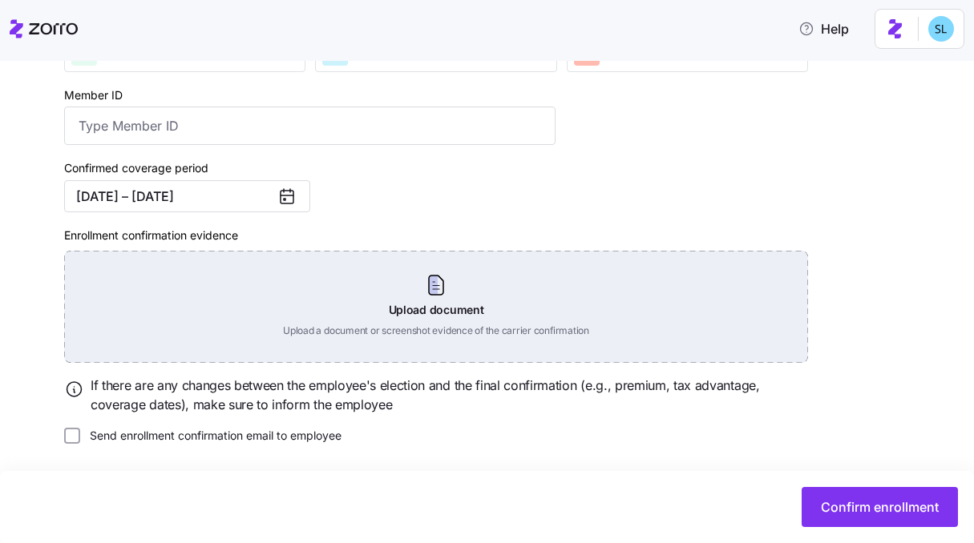
click at [406, 292] on div "Upload document Upload a document or screenshot evidence of the carrier confirm…" at bounding box center [436, 307] width 744 height 112
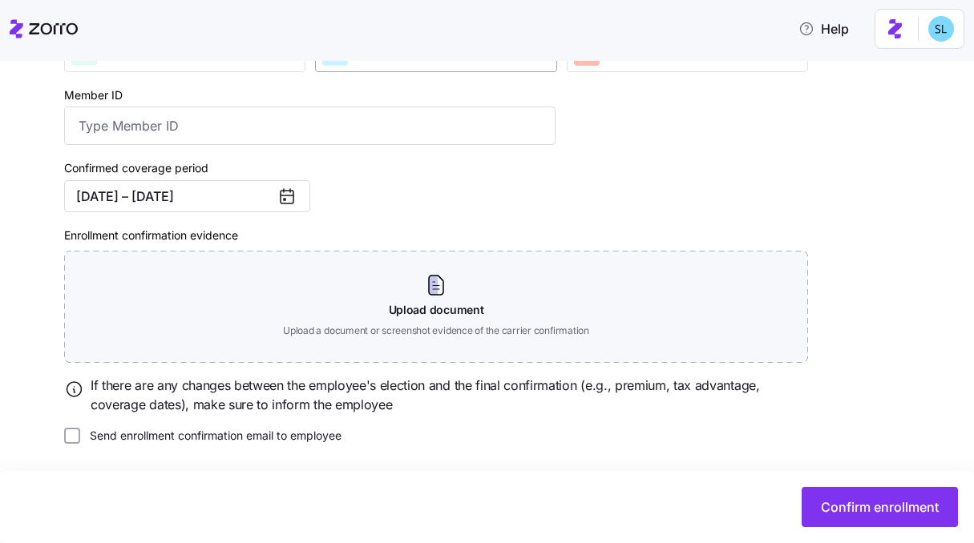
scroll to position [218, 0]
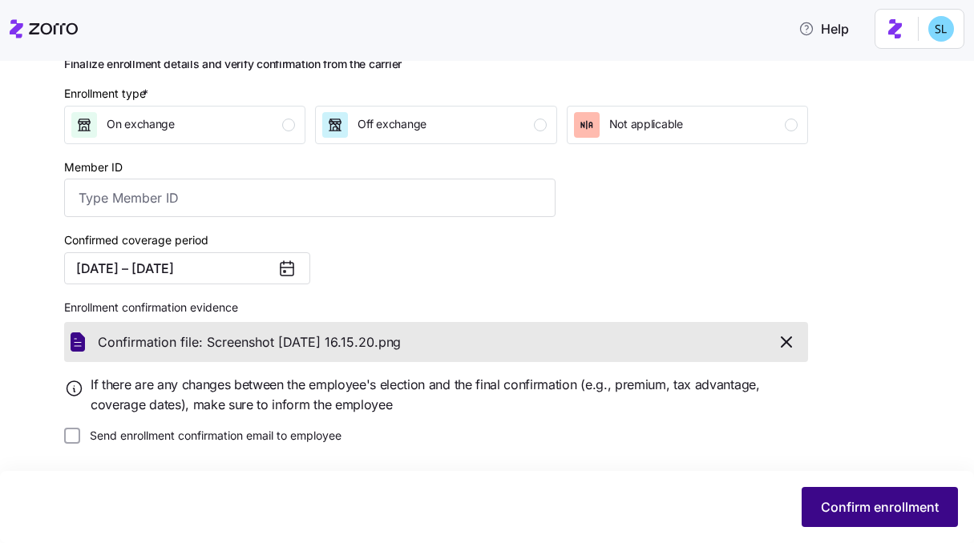
click at [866, 504] on span "Confirm enrollment" at bounding box center [880, 507] width 118 height 19
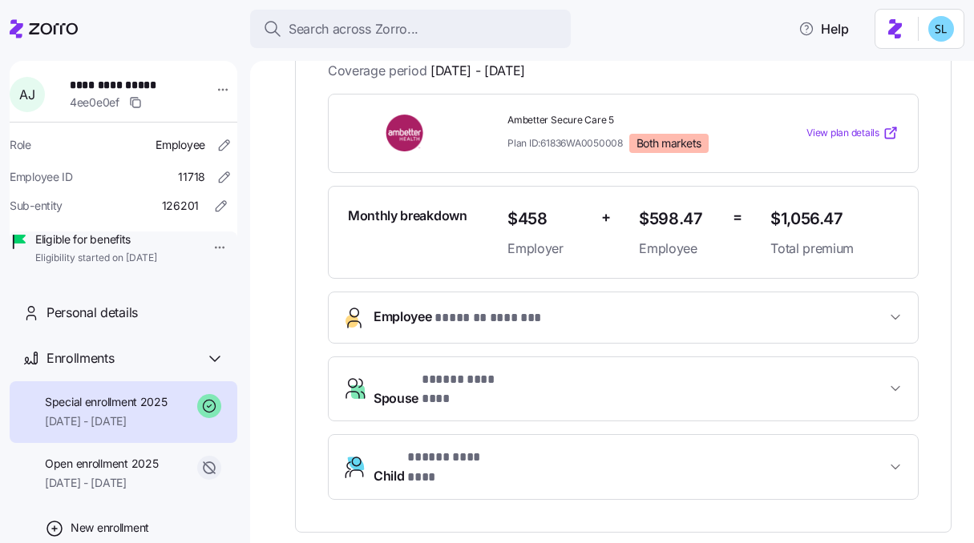
scroll to position [338, 0]
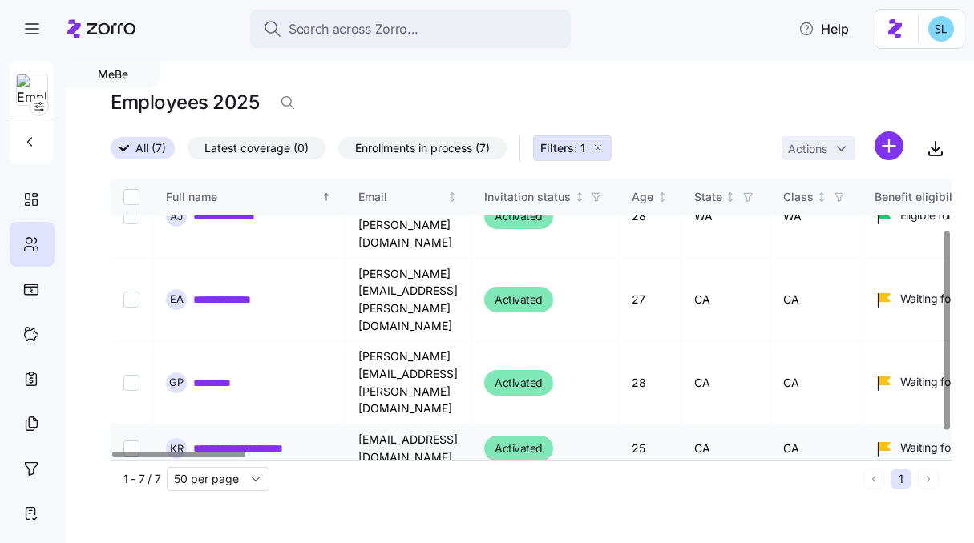
scroll to position [98, 0]
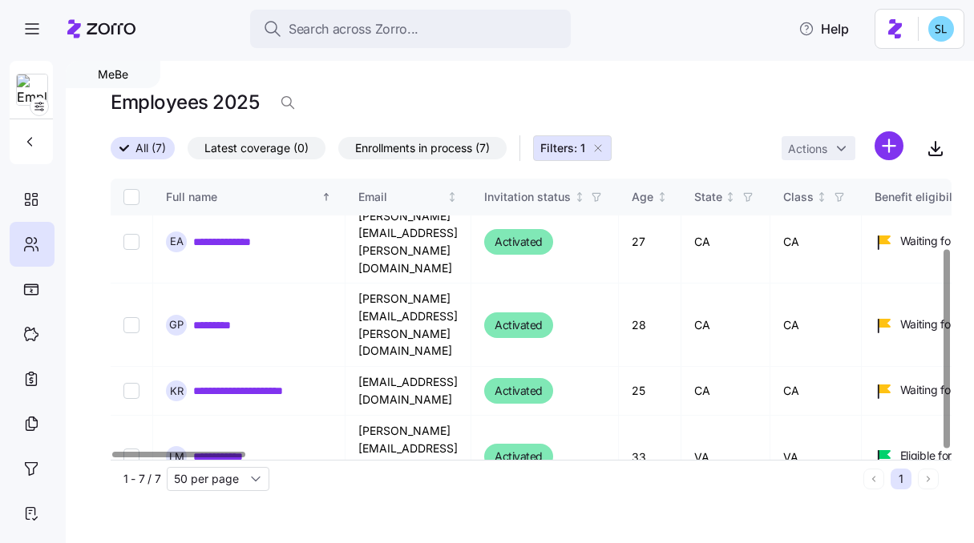
click at [262, 523] on link "**********" at bounding box center [236, 531] width 87 height 16
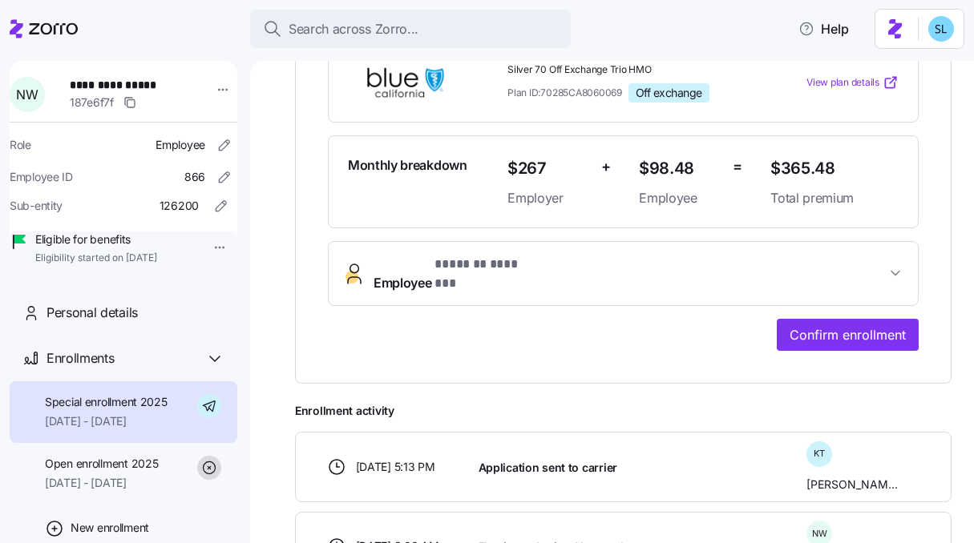
scroll to position [56, 0]
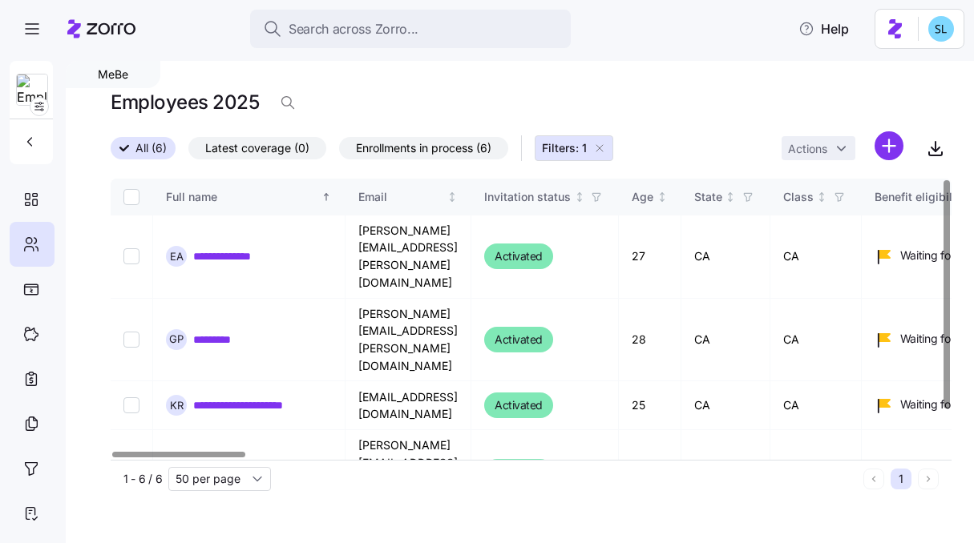
click at [258, 538] on link "**********" at bounding box center [236, 546] width 87 height 16
